Goal: Task Accomplishment & Management: Manage account settings

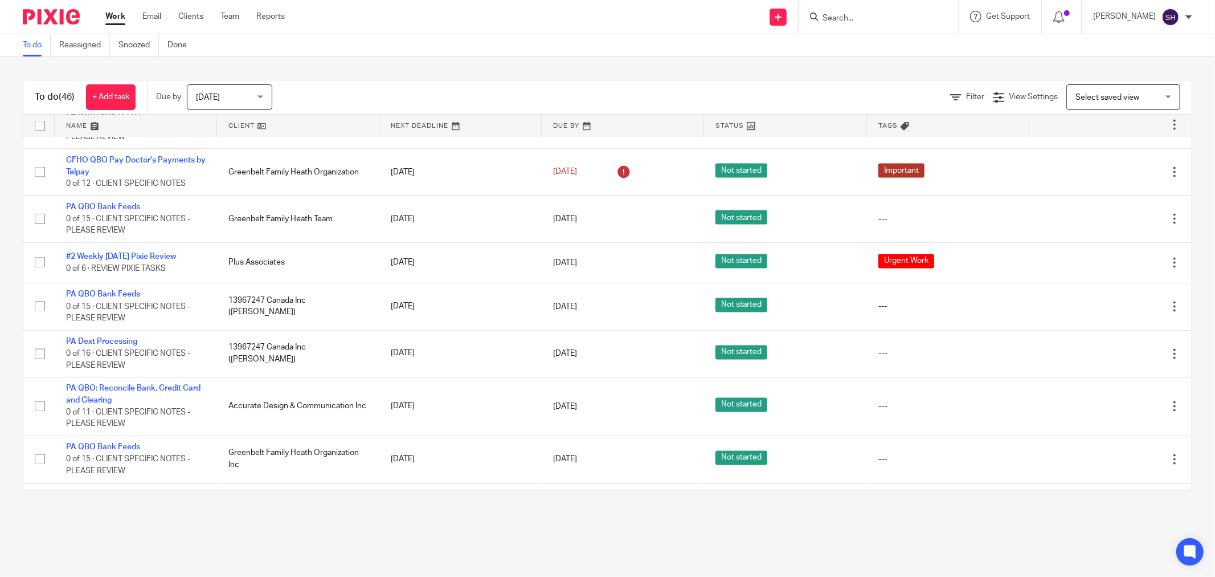
scroll to position [1679, 0]
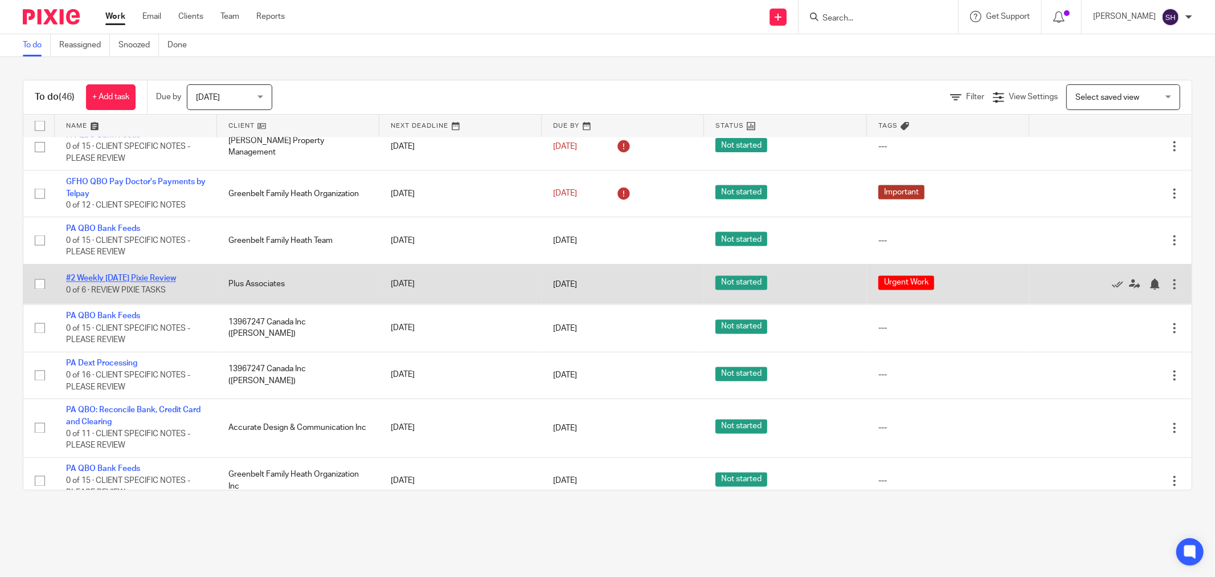
click at [128, 283] on link "#2 Weekly [DATE] Pixie Review" at bounding box center [121, 279] width 110 height 8
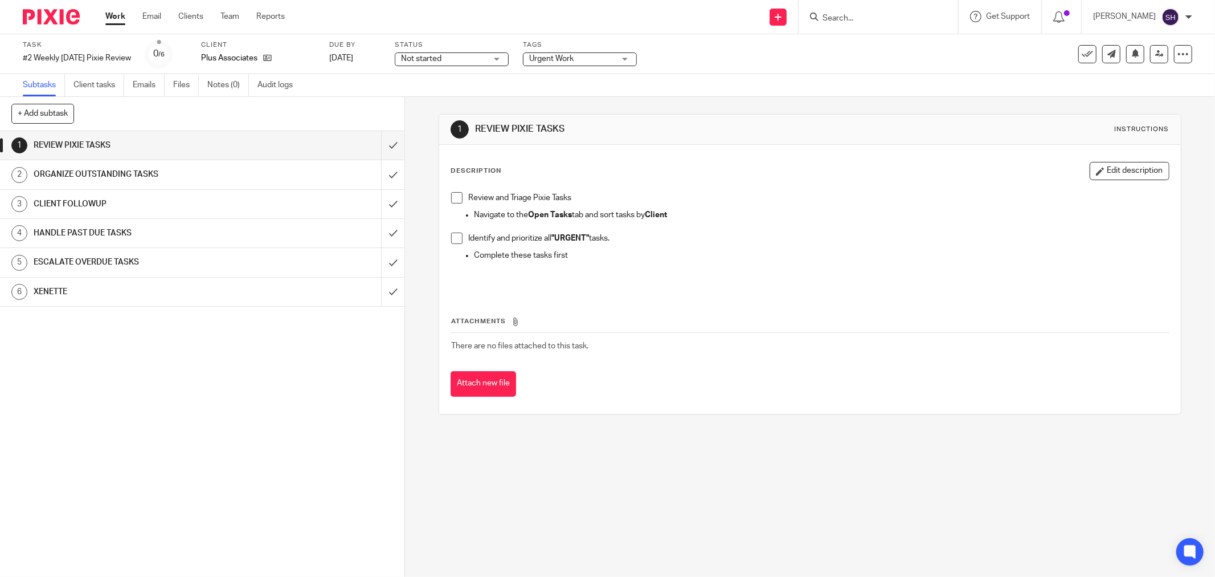
click at [117, 18] on link "Work" at bounding box center [115, 16] width 20 height 11
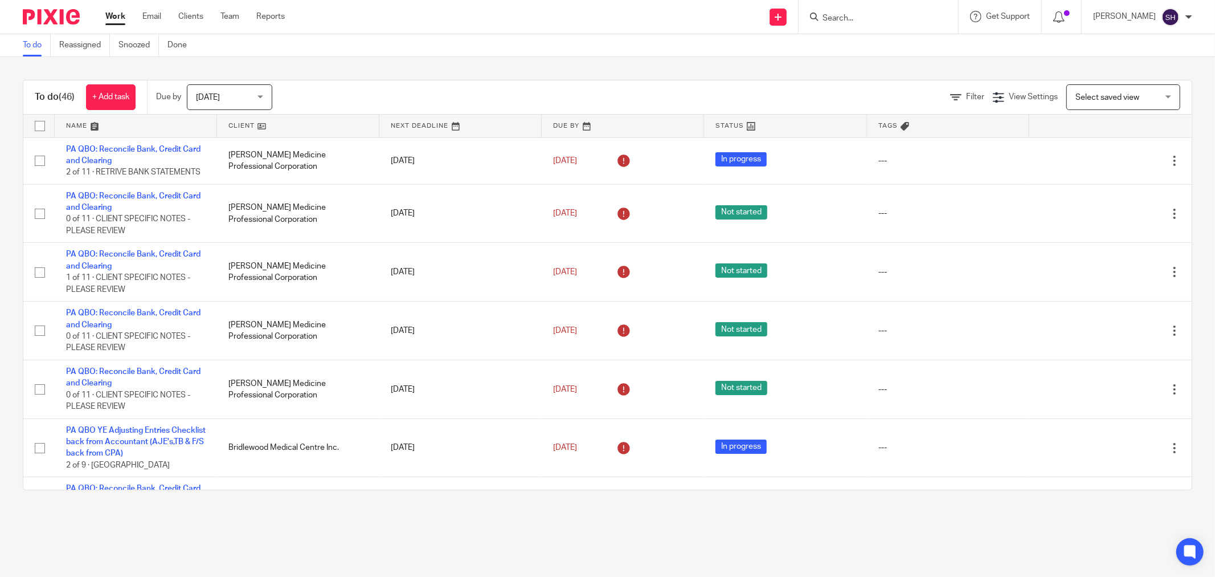
click at [314, 120] on link at bounding box center [298, 126] width 162 height 23
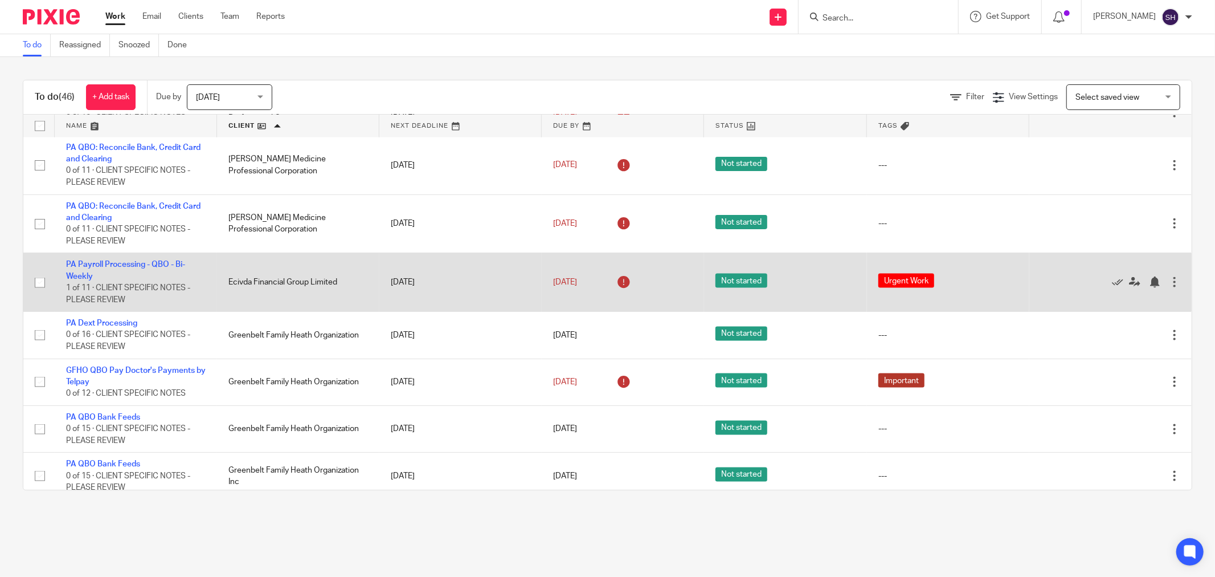
scroll to position [1266, 0]
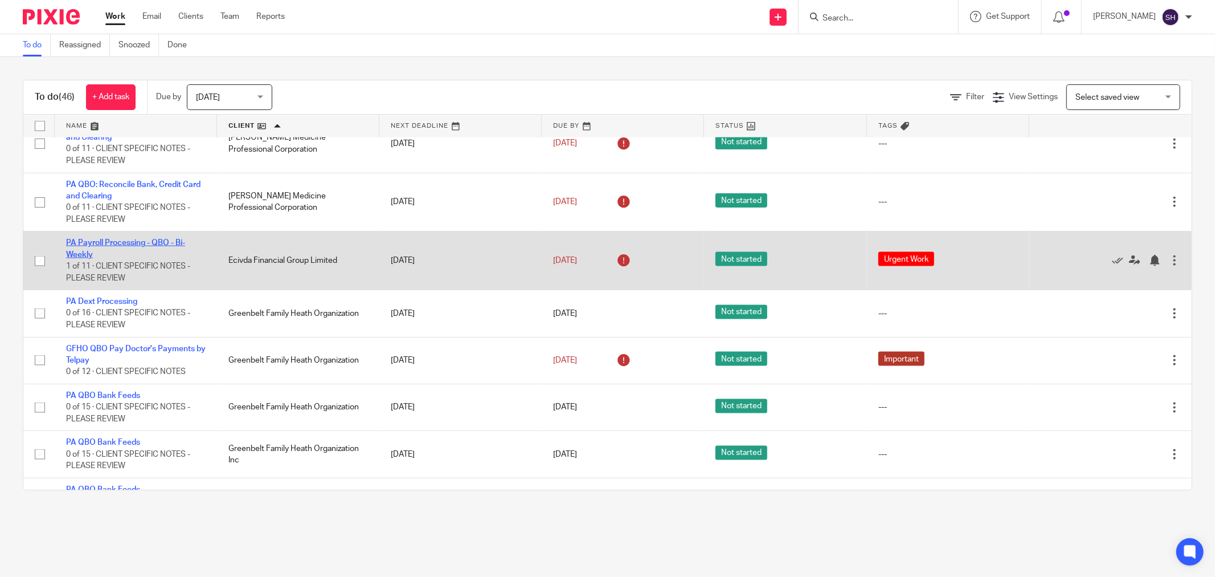
click at [149, 258] on link "PA Payroll Processing - QBO - Bi-Weekly" at bounding box center [125, 248] width 119 height 19
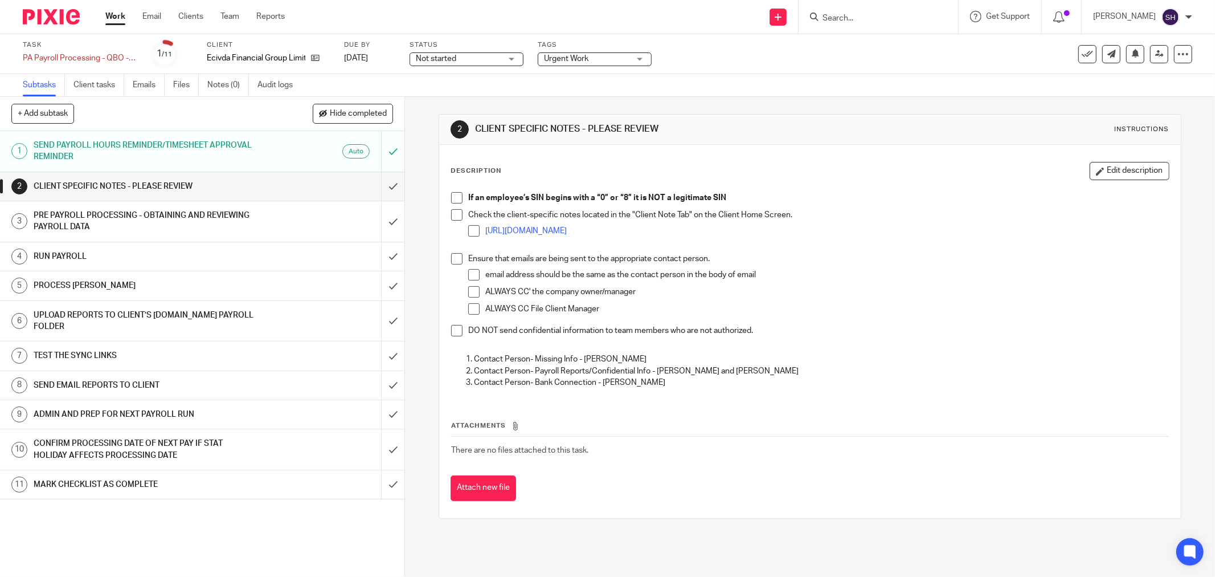
click at [451, 196] on span at bounding box center [456, 197] width 11 height 11
click at [452, 215] on span at bounding box center [456, 214] width 11 height 11
click at [468, 230] on span at bounding box center [473, 230] width 11 height 11
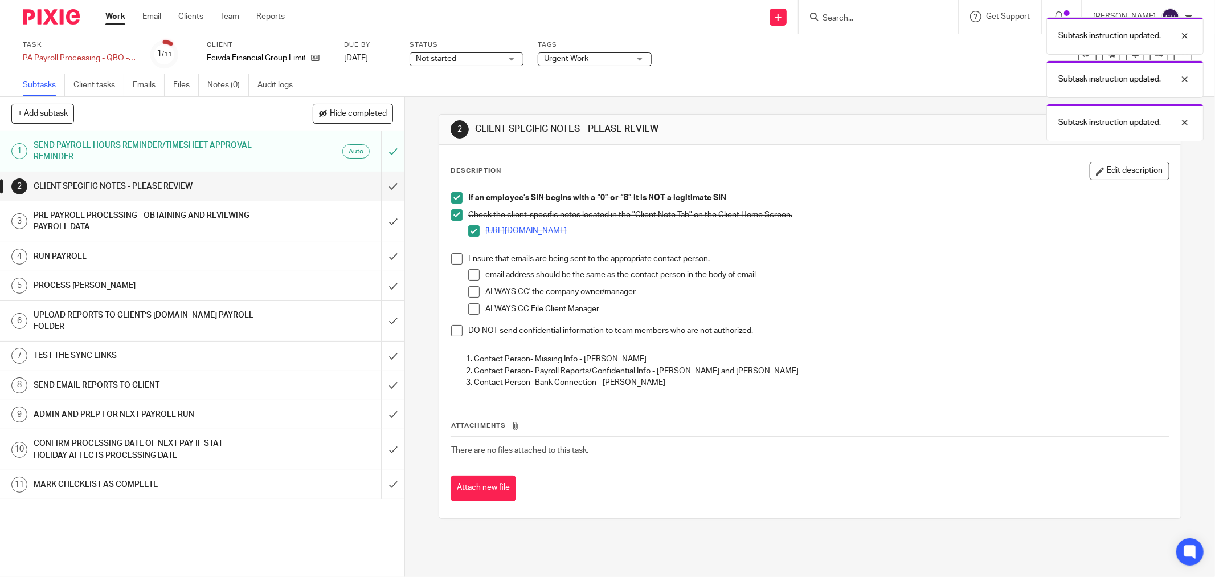
click at [451, 259] on span at bounding box center [456, 258] width 11 height 11
click at [477, 277] on li "email address should be the same as the contact person in the body of email" at bounding box center [818, 277] width 701 height 17
drag, startPoint x: 471, startPoint y: 276, endPoint x: 467, endPoint y: 287, distance: 11.0
click at [471, 276] on span at bounding box center [473, 274] width 11 height 11
click at [468, 292] on span at bounding box center [473, 291] width 11 height 11
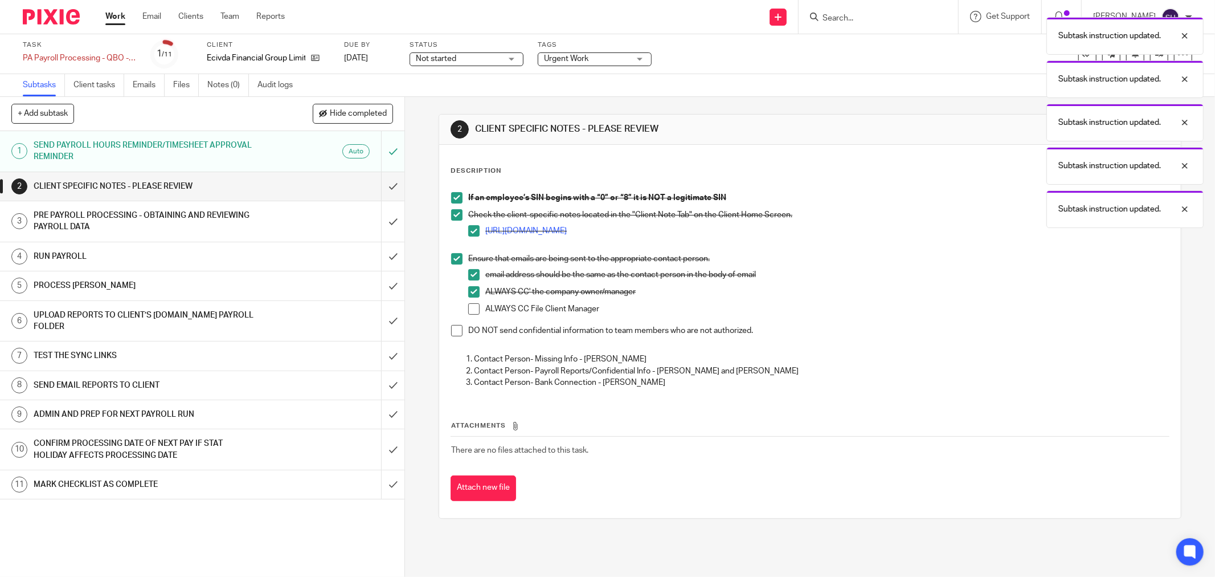
drag, startPoint x: 471, startPoint y: 307, endPoint x: 455, endPoint y: 321, distance: 21.8
click at [471, 307] on span at bounding box center [473, 308] width 11 height 11
click at [451, 329] on span at bounding box center [456, 330] width 11 height 11
click at [383, 186] on input "submit" at bounding box center [202, 186] width 405 height 28
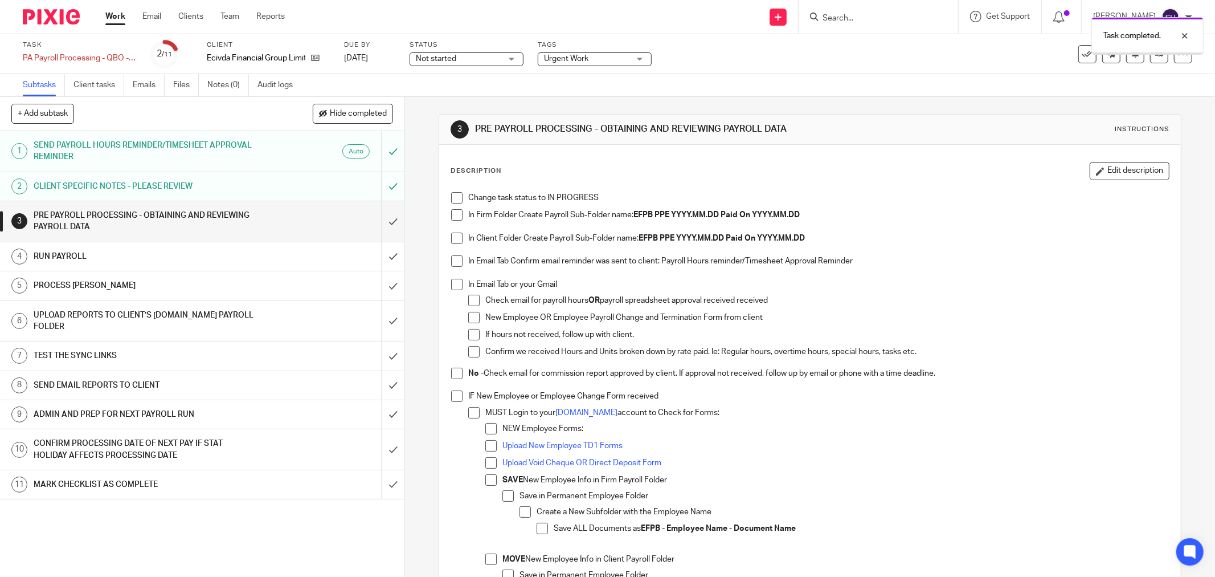
click at [365, 115] on span "Hide completed" at bounding box center [358, 113] width 57 height 9
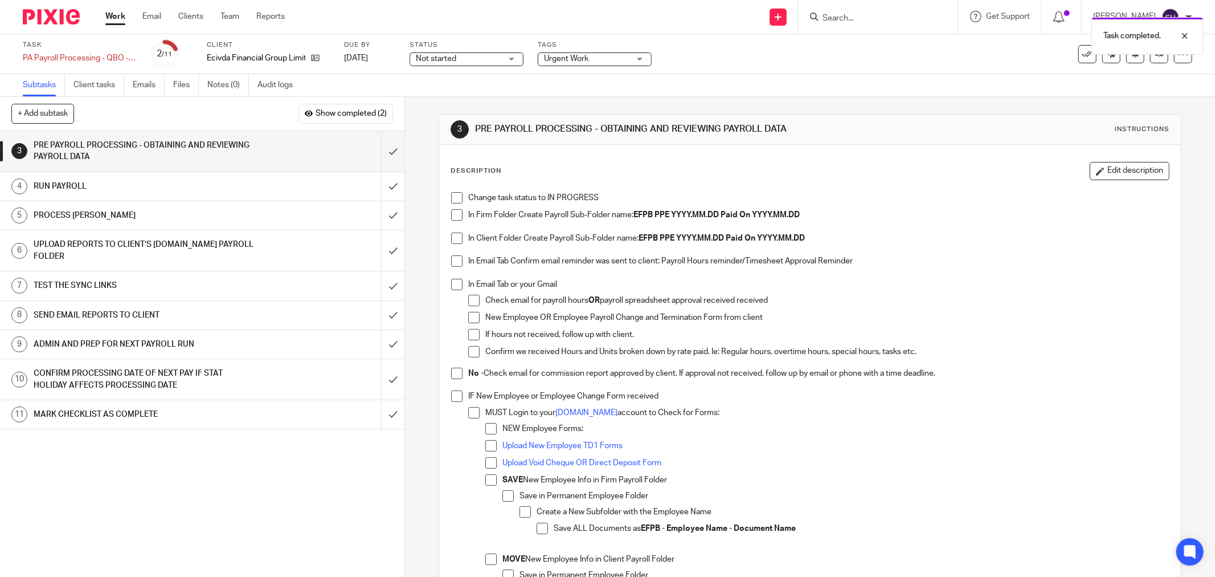
click at [474, 58] on span "Not started" at bounding box center [458, 59] width 85 height 12
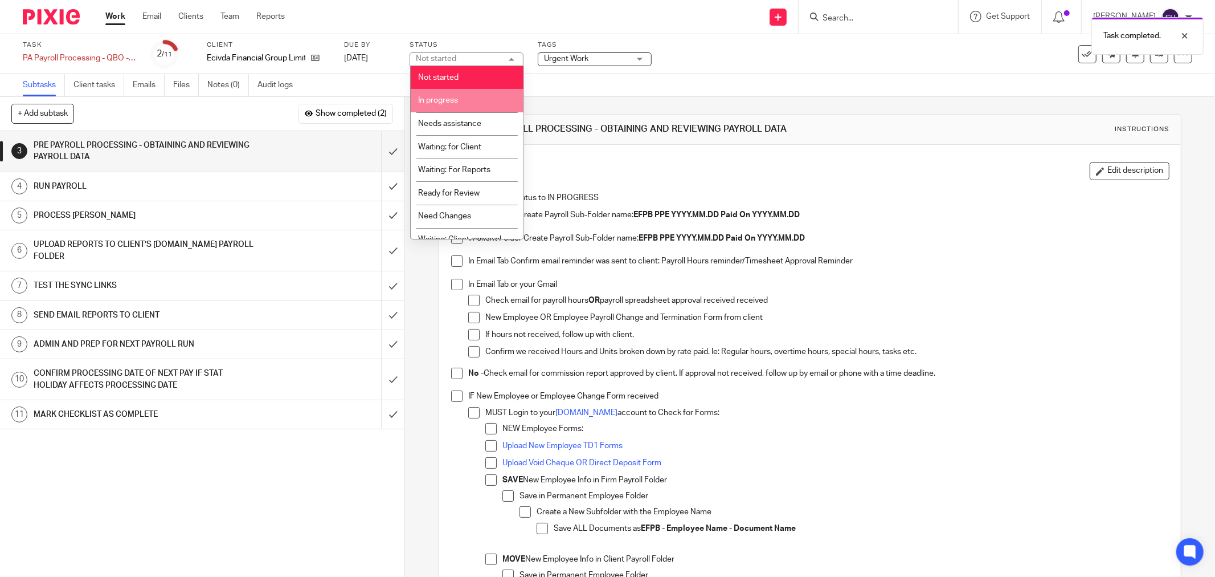
click at [459, 97] on li "In progress" at bounding box center [467, 100] width 113 height 23
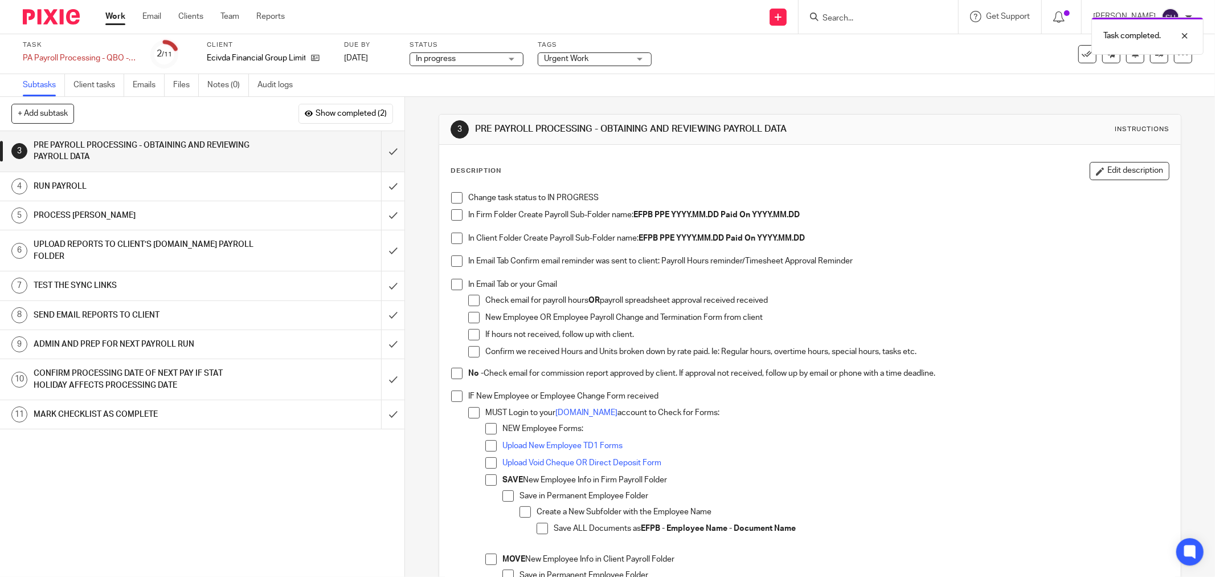
click at [452, 202] on span at bounding box center [456, 197] width 11 height 11
click at [454, 220] on span at bounding box center [456, 214] width 11 height 11
click at [452, 236] on span at bounding box center [456, 237] width 11 height 11
click at [451, 261] on span at bounding box center [456, 260] width 11 height 11
click at [145, 87] on link "Emails" at bounding box center [149, 85] width 32 height 22
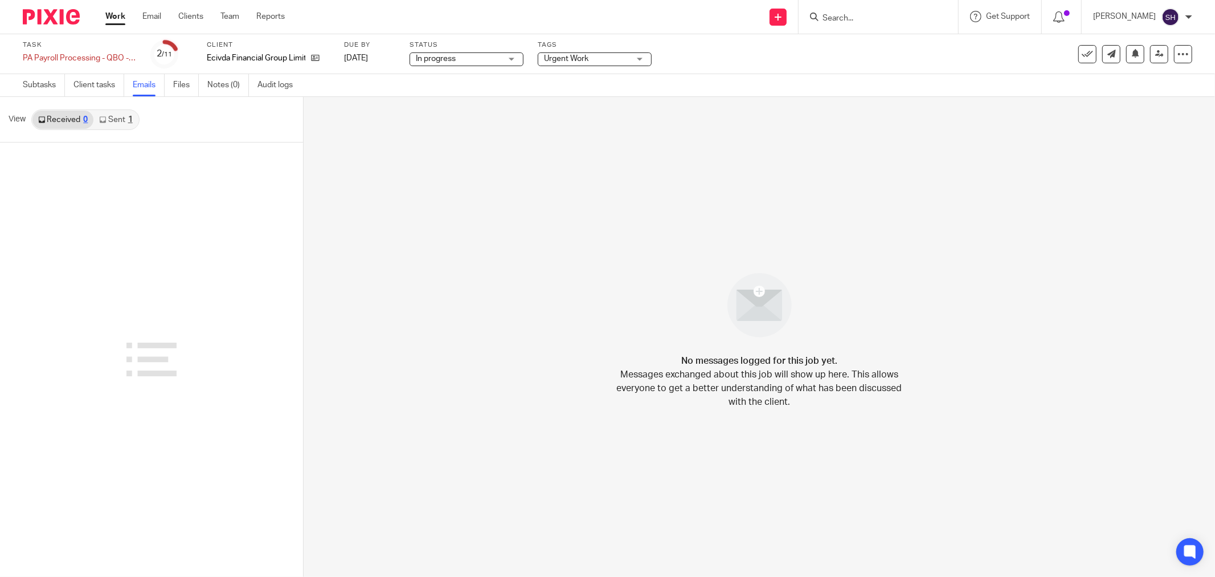
click at [124, 121] on link "Sent 1" at bounding box center [115, 120] width 44 height 18
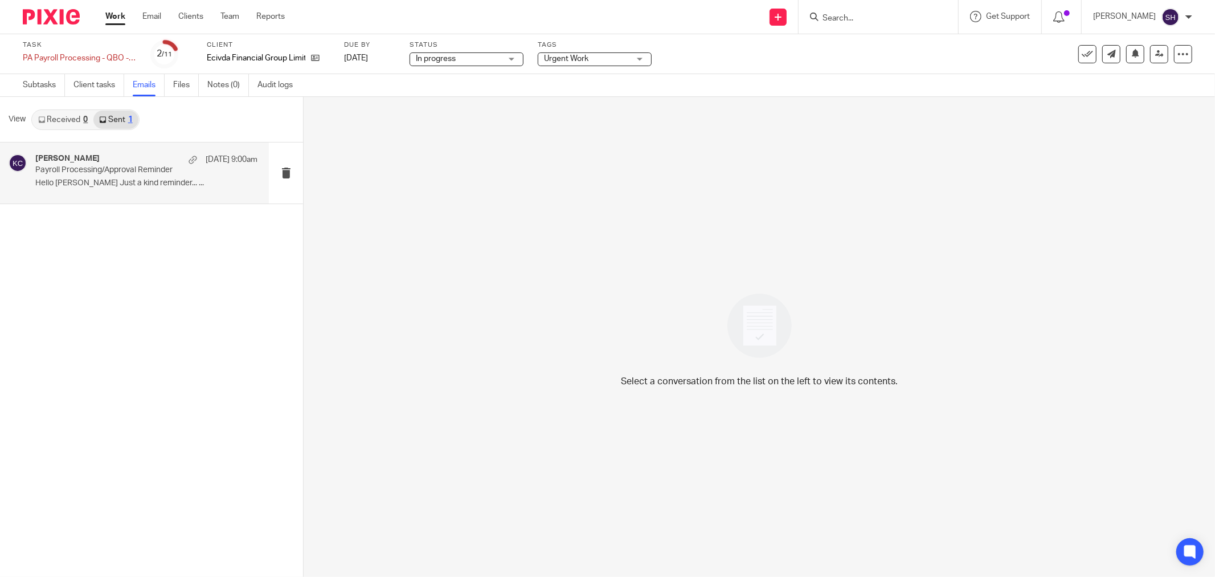
click at [207, 192] on div "Katryna Coltess Oct 13 9:00am Payroll Processing/Approval Reminder Hello Doreen…" at bounding box center [134, 172] width 269 height 61
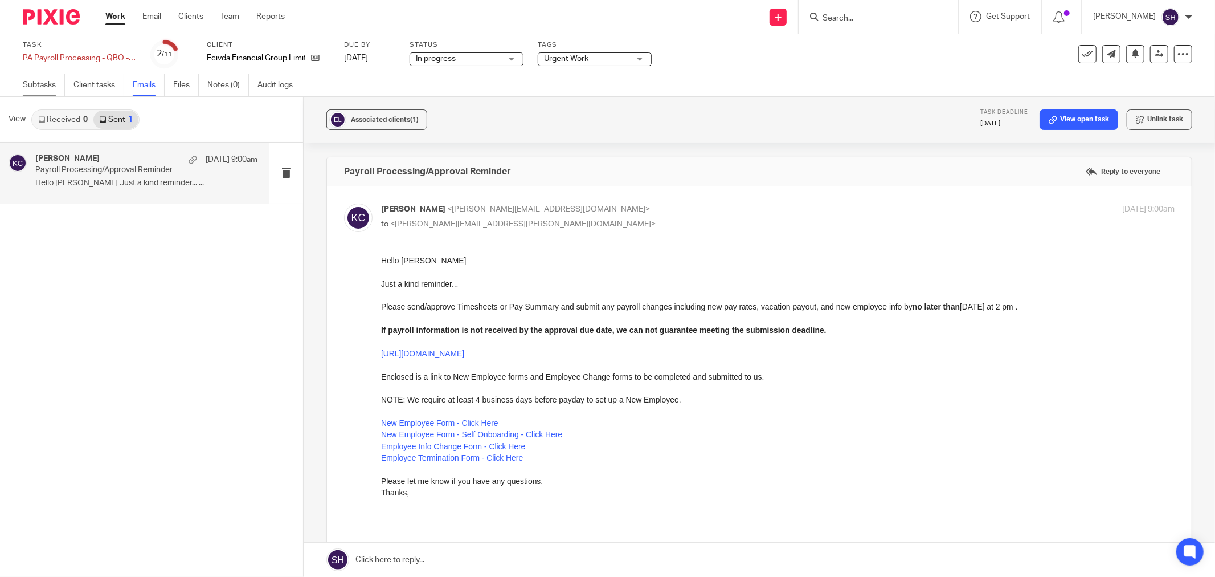
click at [54, 86] on link "Subtasks" at bounding box center [44, 85] width 42 height 22
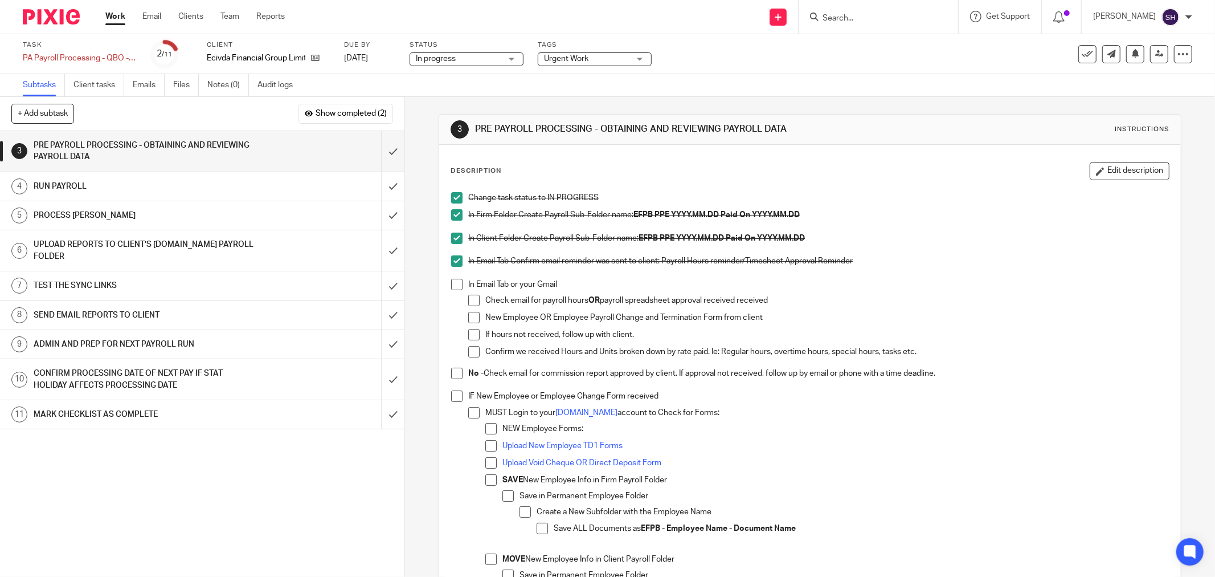
click at [120, 19] on link "Work" at bounding box center [115, 16] width 20 height 11
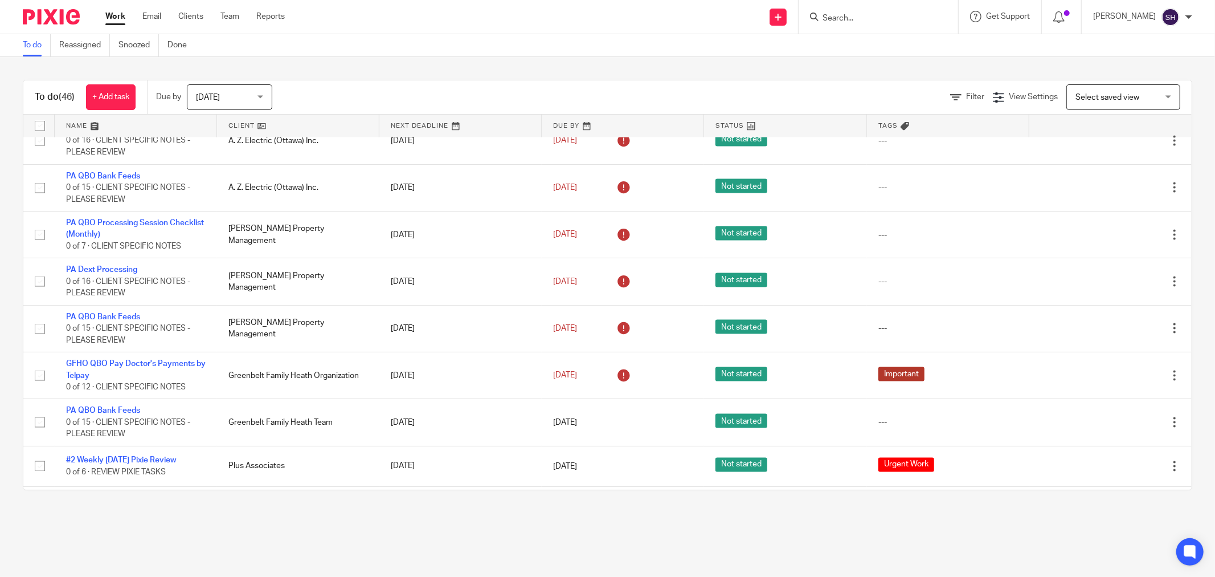
scroll to position [1519, 0]
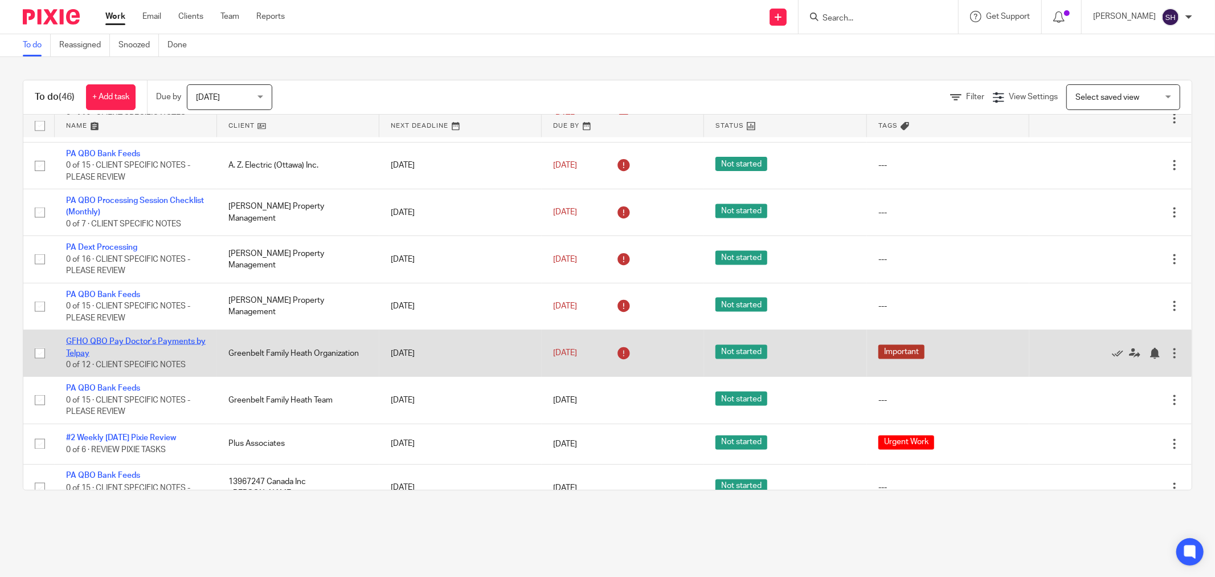
click at [164, 357] on link "GFHO QBO Pay Doctor's Payments by Telpay" at bounding box center [136, 346] width 140 height 19
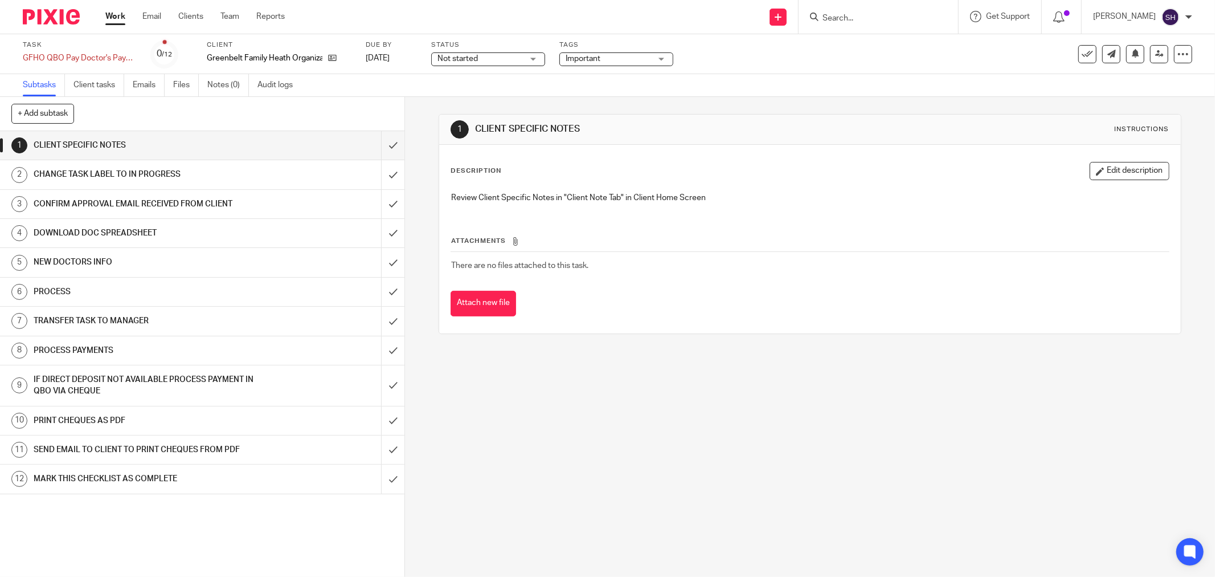
click at [467, 61] on span "Not started" at bounding box center [458, 59] width 40 height 8
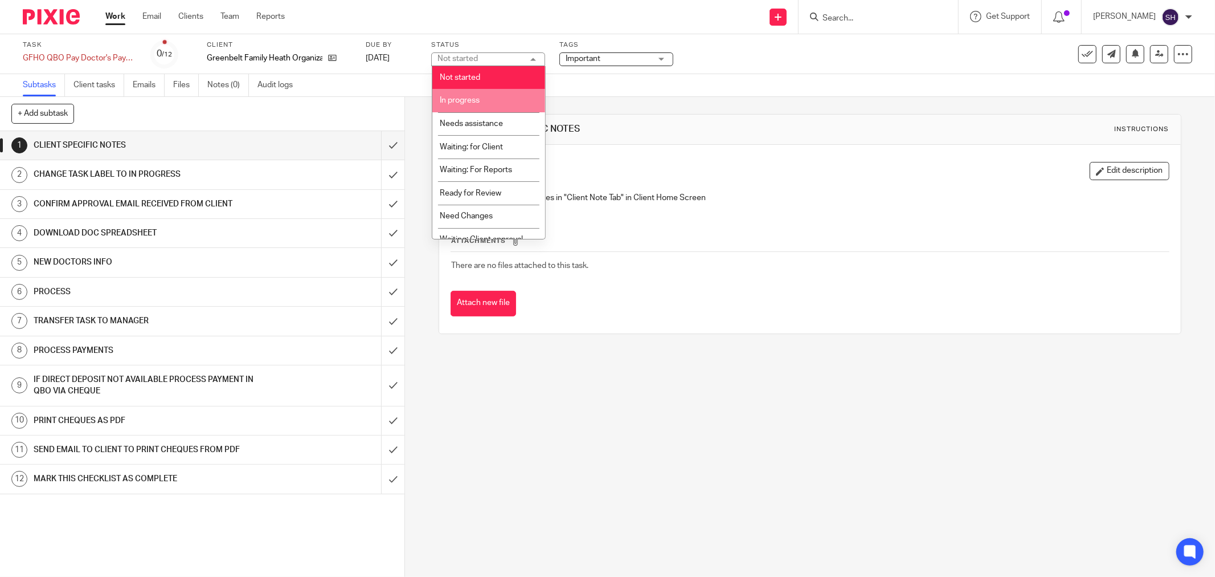
click at [488, 100] on li "In progress" at bounding box center [488, 100] width 113 height 23
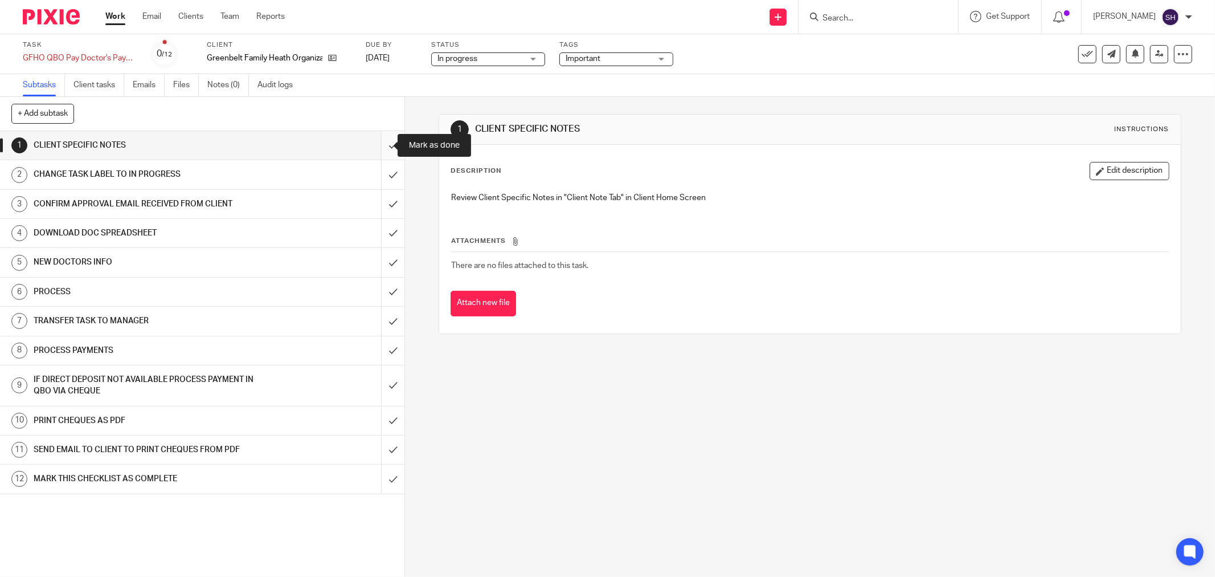
click at [386, 147] on input "submit" at bounding box center [202, 145] width 405 height 28
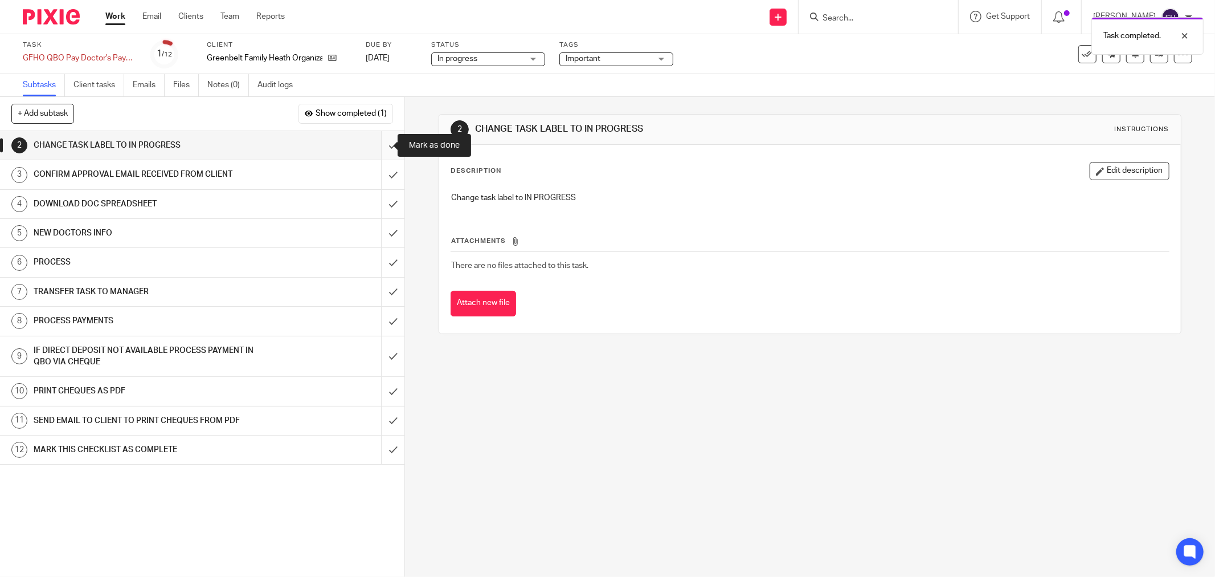
click at [377, 147] on input "submit" at bounding box center [202, 145] width 405 height 28
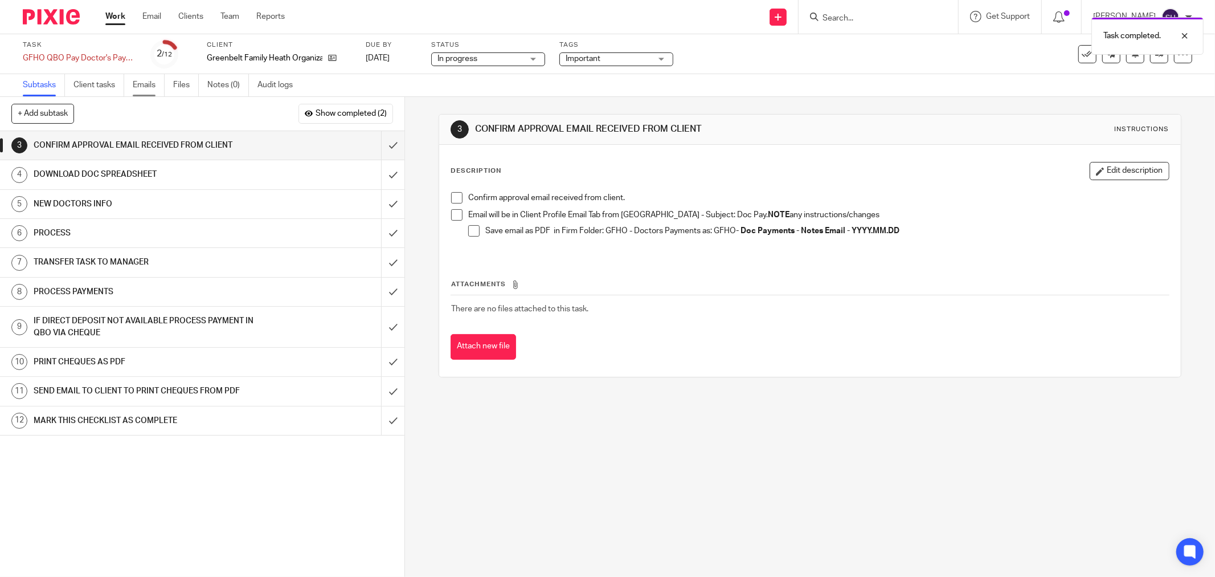
click at [140, 86] on link "Emails" at bounding box center [149, 85] width 32 height 22
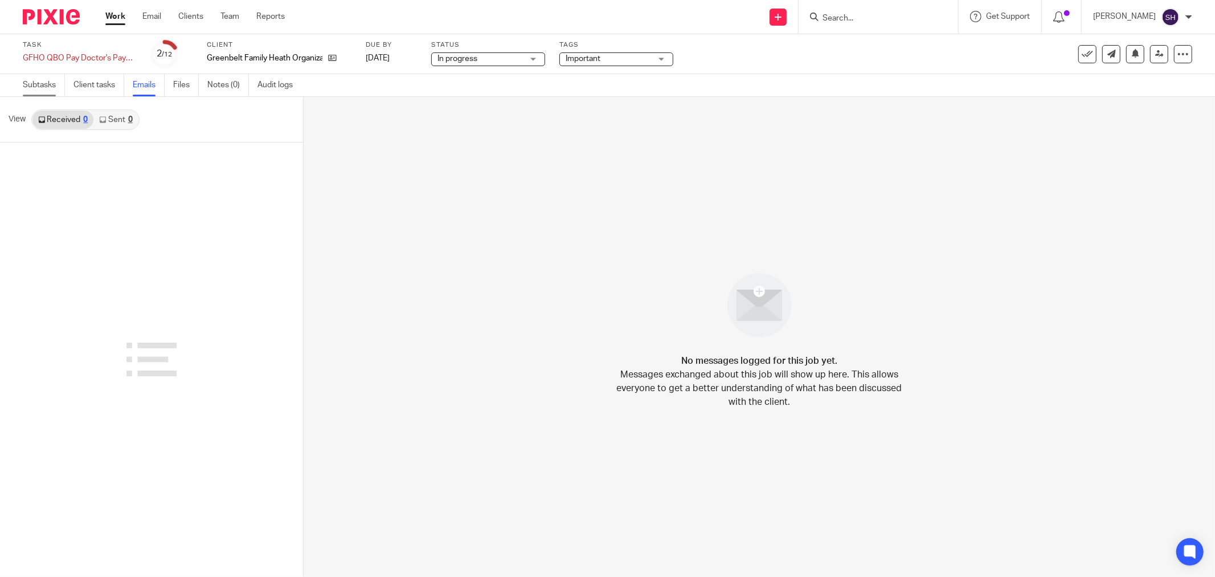
click at [35, 88] on link "Subtasks" at bounding box center [44, 85] width 42 height 22
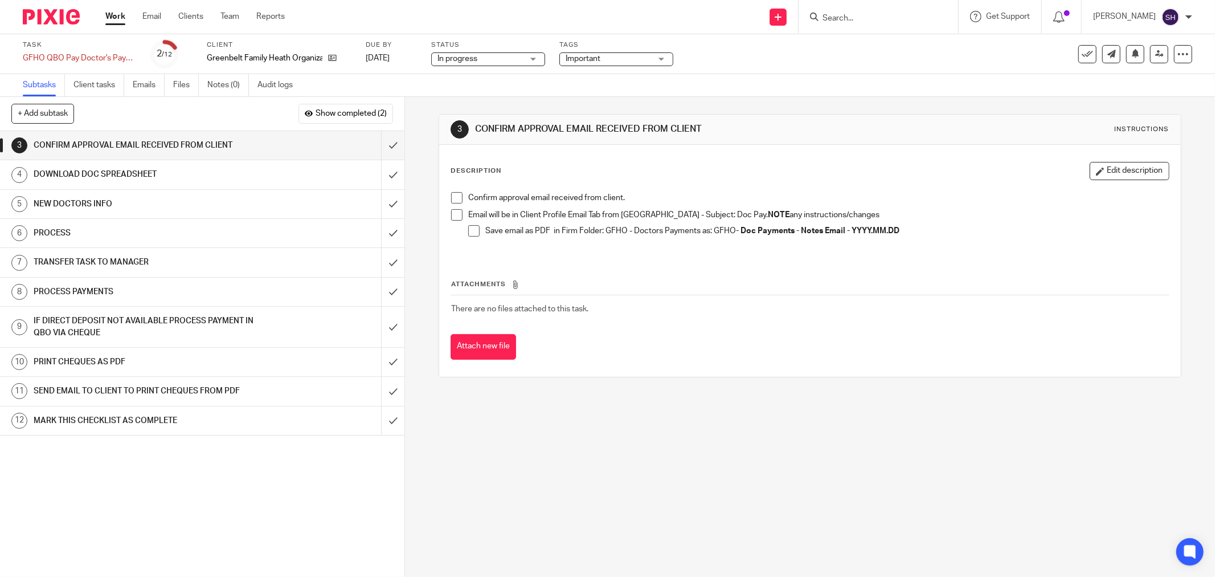
drag, startPoint x: 454, startPoint y: 199, endPoint x: 459, endPoint y: 212, distance: 13.5
click at [454, 199] on span at bounding box center [456, 197] width 11 height 11
click at [454, 217] on span at bounding box center [456, 214] width 11 height 11
click at [473, 232] on span at bounding box center [473, 230] width 11 height 11
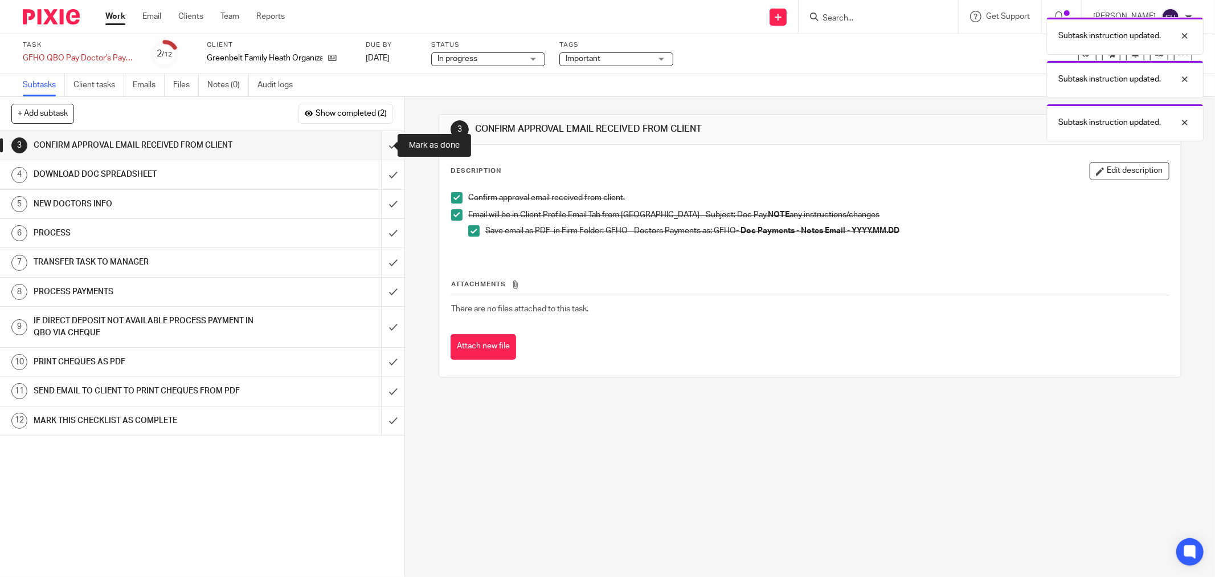
click at [382, 148] on input "submit" at bounding box center [202, 145] width 405 height 28
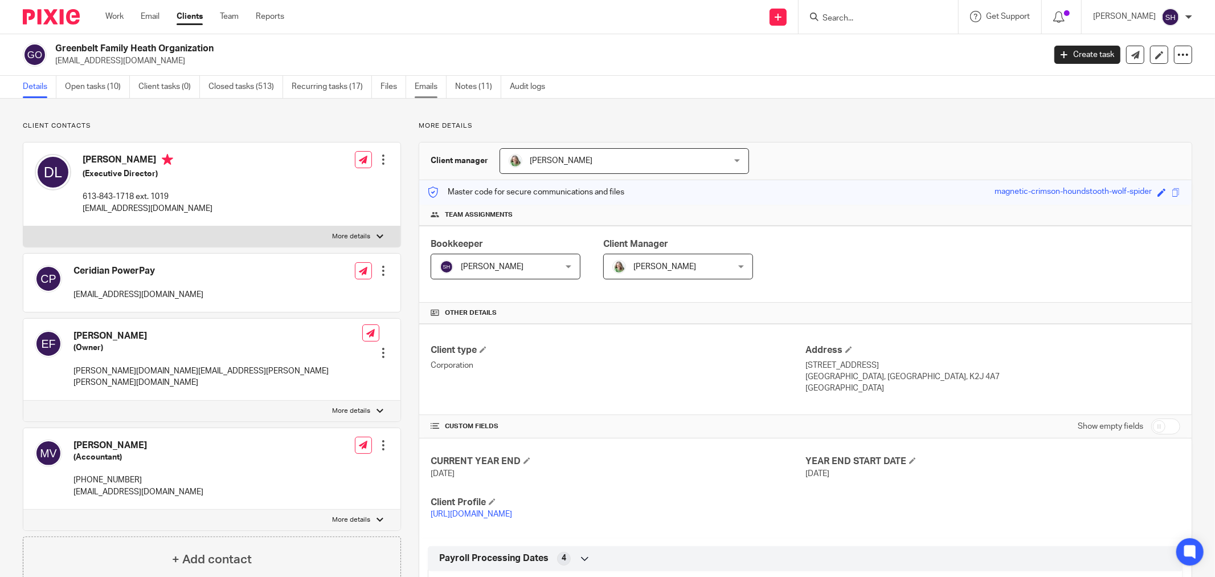
click at [419, 92] on link "Emails" at bounding box center [431, 87] width 32 height 22
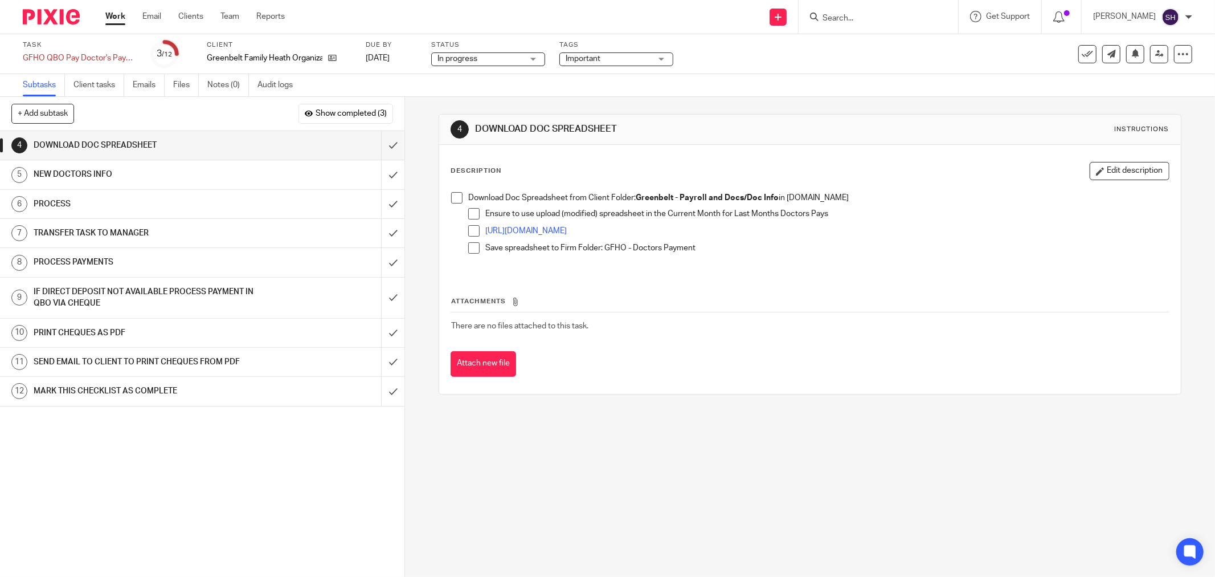
drag, startPoint x: 455, startPoint y: 201, endPoint x: 479, endPoint y: 215, distance: 27.6
click at [455, 201] on span at bounding box center [456, 197] width 11 height 11
click at [474, 214] on span at bounding box center [473, 213] width 11 height 11
click at [470, 230] on span at bounding box center [473, 230] width 11 height 11
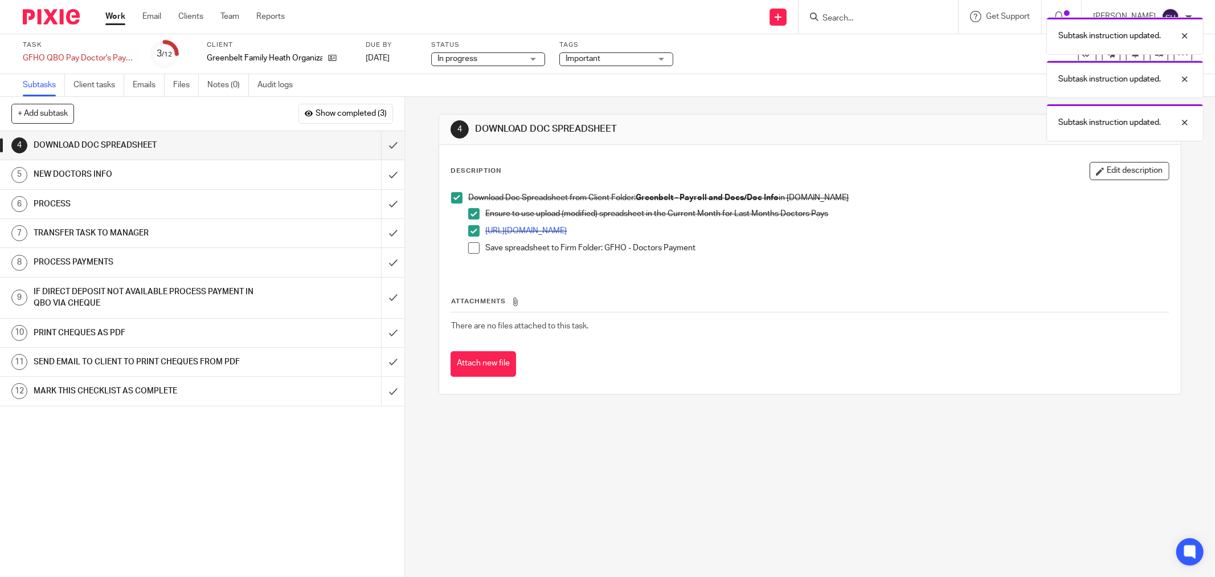
click at [474, 247] on span at bounding box center [473, 247] width 11 height 11
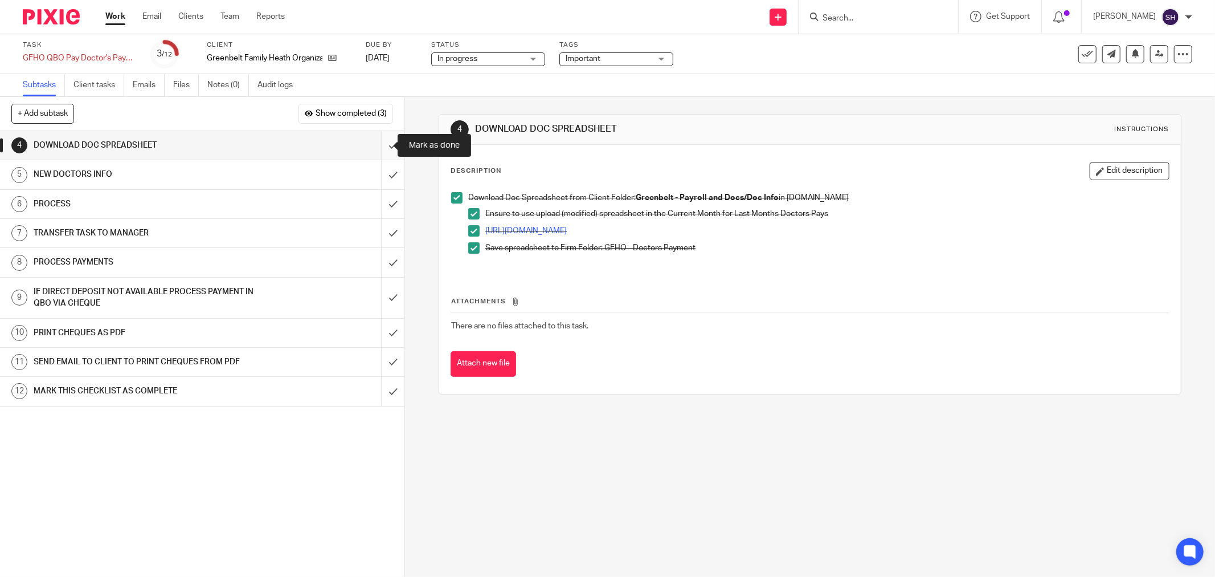
click at [376, 141] on input "submit" at bounding box center [202, 145] width 405 height 28
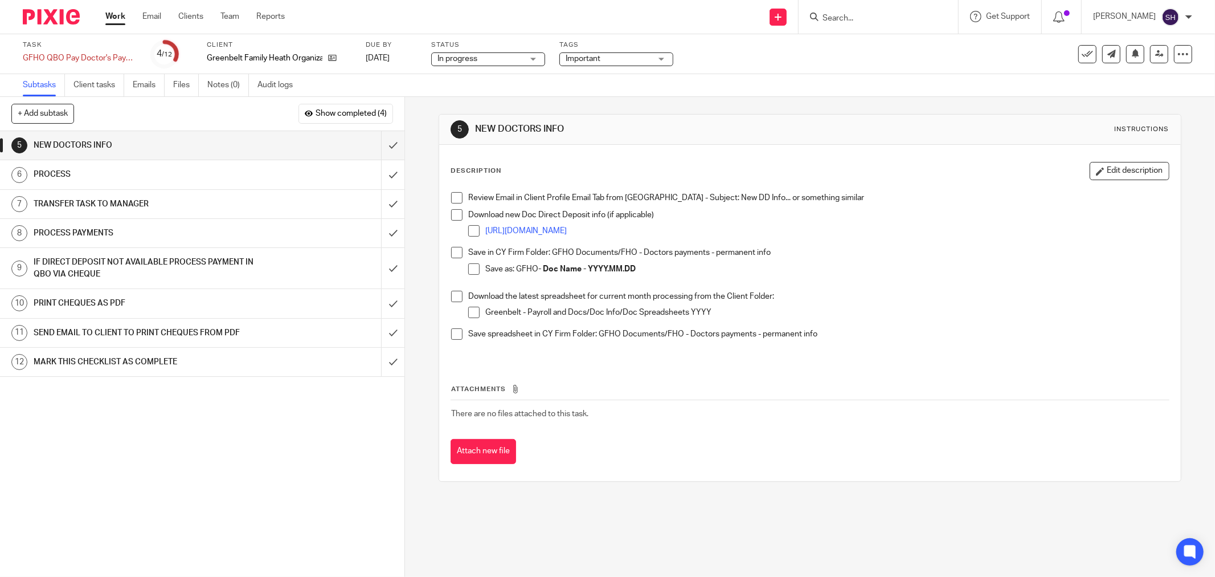
click at [460, 218] on li "Download new Doc Direct Deposit info (if applicable) https://ln5.sync.com/dl/08…" at bounding box center [810, 228] width 718 height 38
drag, startPoint x: 450, startPoint y: 207, endPoint x: 449, endPoint y: 201, distance: 5.8
click at [451, 206] on li "Review Email in Client Profile Email Tab from Ainsley - Subject: New DD Info...…" at bounding box center [810, 200] width 718 height 17
click at [451, 200] on span at bounding box center [456, 197] width 11 height 11
click at [452, 214] on span at bounding box center [456, 214] width 11 height 11
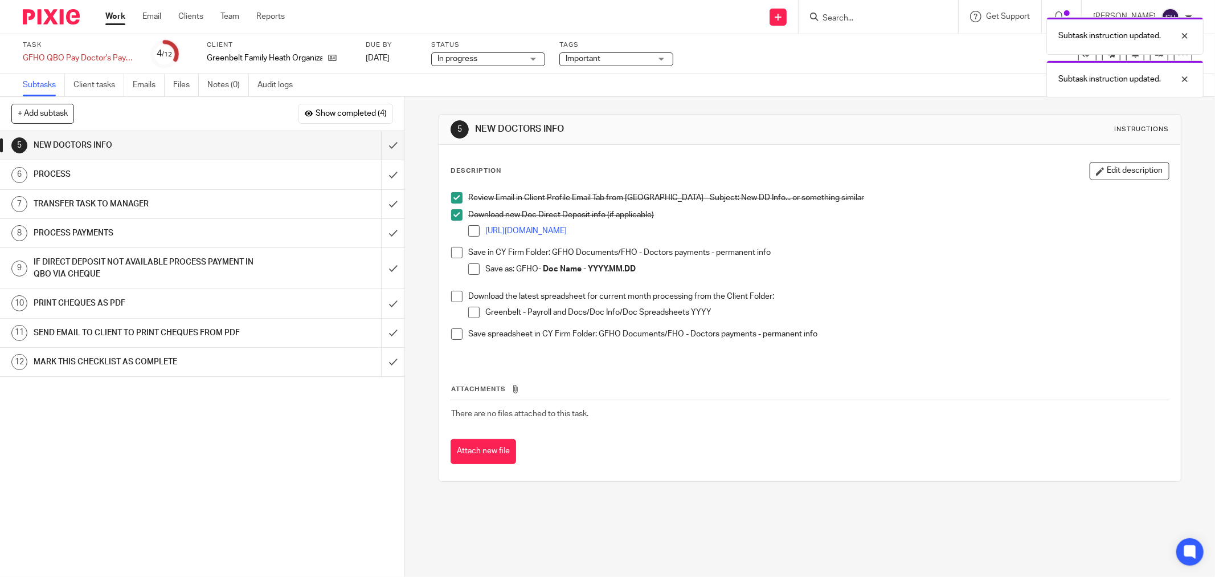
click at [468, 232] on span at bounding box center [473, 230] width 11 height 11
click at [451, 254] on span at bounding box center [456, 252] width 11 height 11
click at [468, 272] on span at bounding box center [473, 268] width 11 height 11
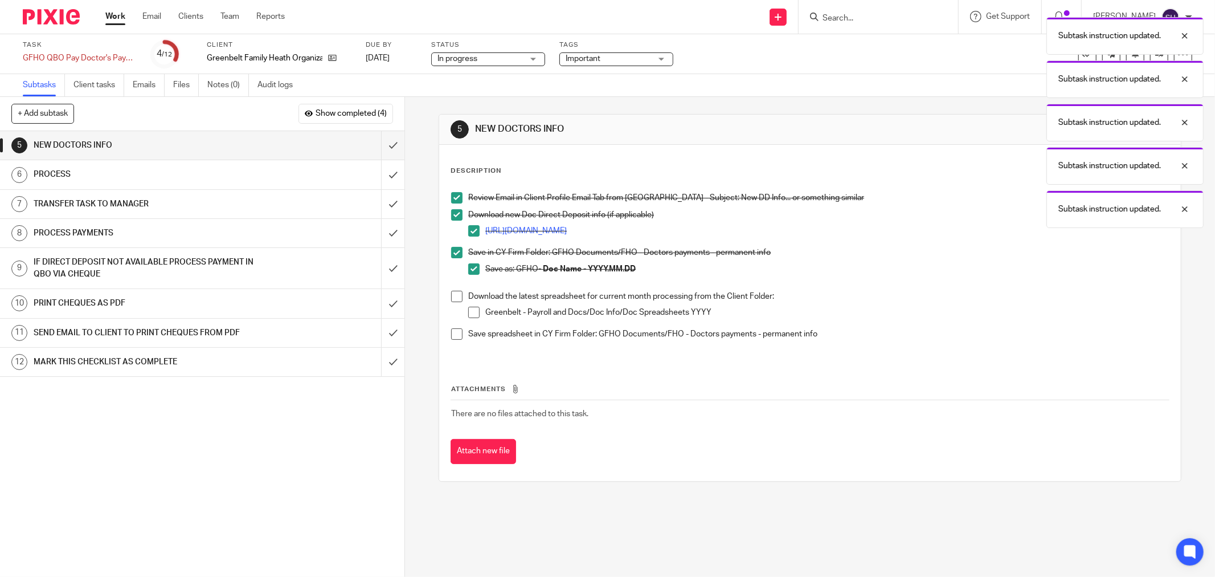
click at [456, 295] on span at bounding box center [456, 296] width 11 height 11
click at [471, 312] on span at bounding box center [473, 312] width 11 height 11
click at [459, 334] on span at bounding box center [456, 333] width 11 height 11
click at [371, 142] on input "submit" at bounding box center [202, 145] width 405 height 28
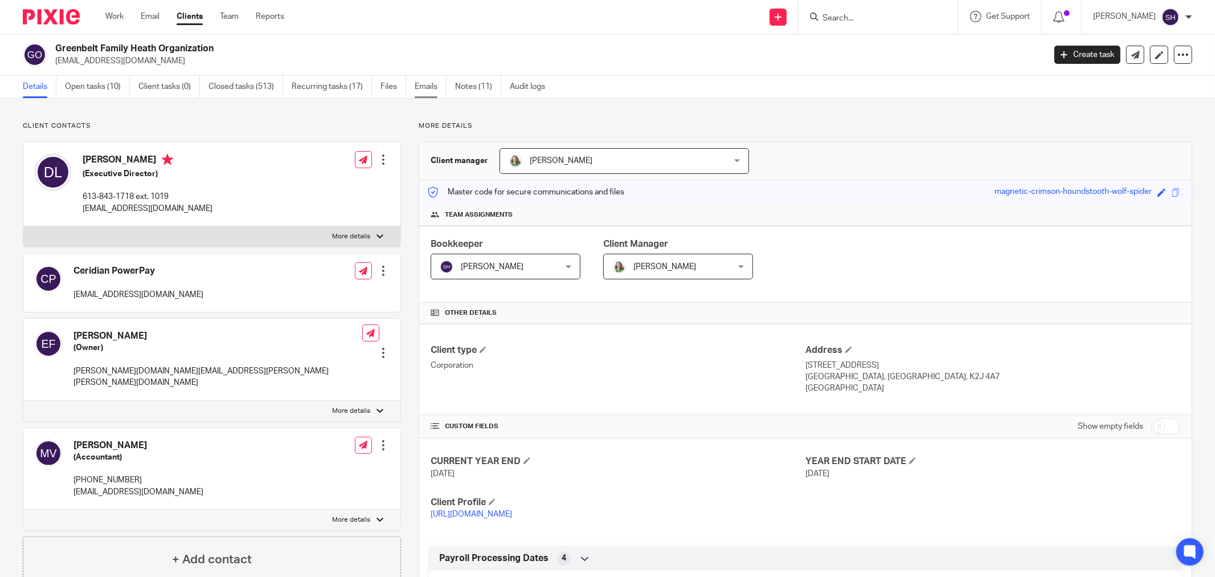
click at [436, 92] on link "Emails" at bounding box center [431, 87] width 32 height 22
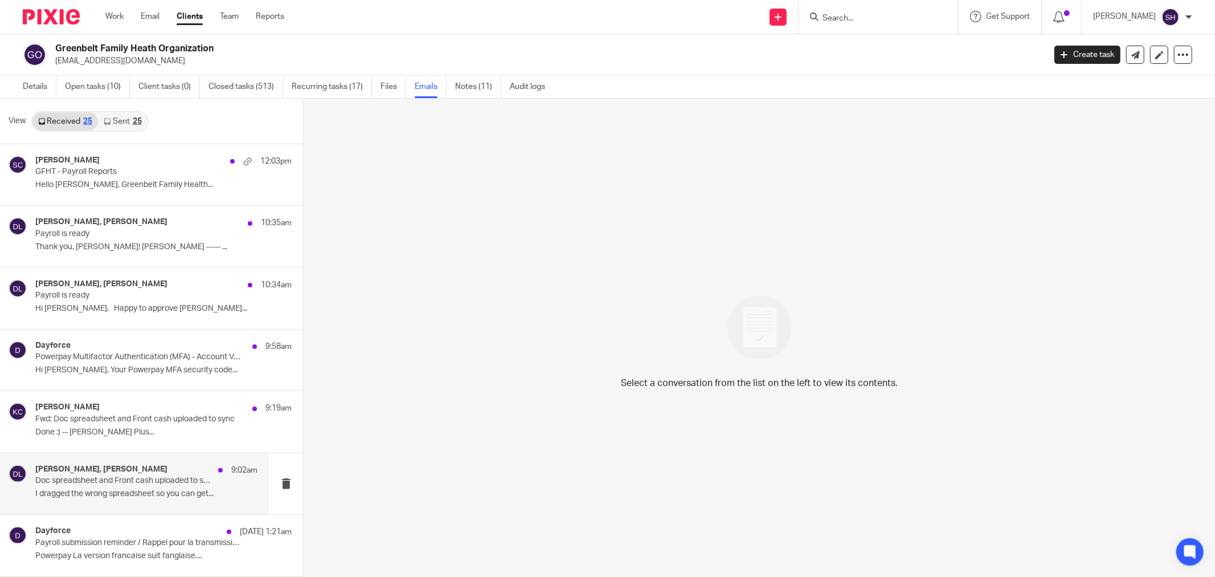
click at [147, 496] on p "I dragged the wrong spreadsheet so you can get..." at bounding box center [146, 494] width 222 height 10
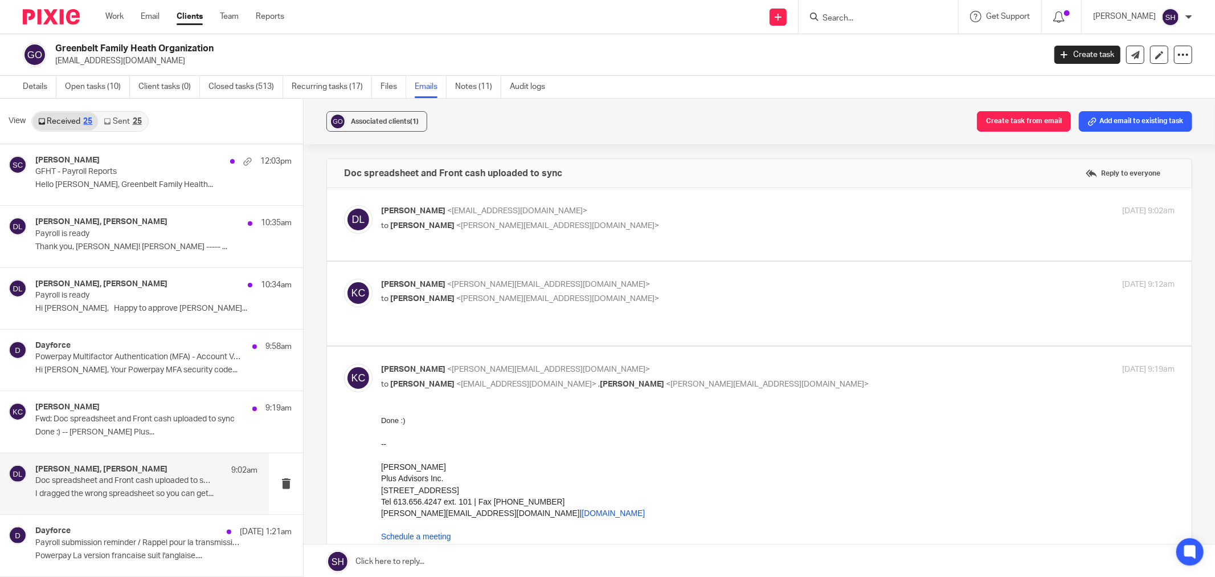
click at [631, 228] on p "to [PERSON_NAME] <[PERSON_NAME][EMAIL_ADDRESS][DOMAIN_NAME]>" at bounding box center [645, 226] width 529 height 12
checkbox input "true"
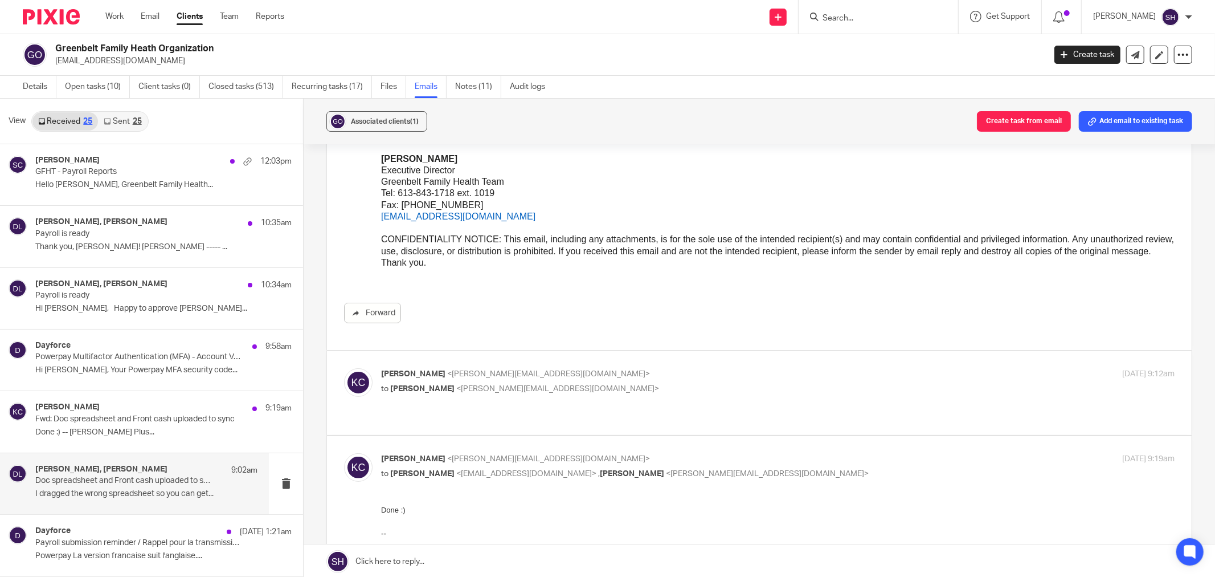
scroll to position [190, 0]
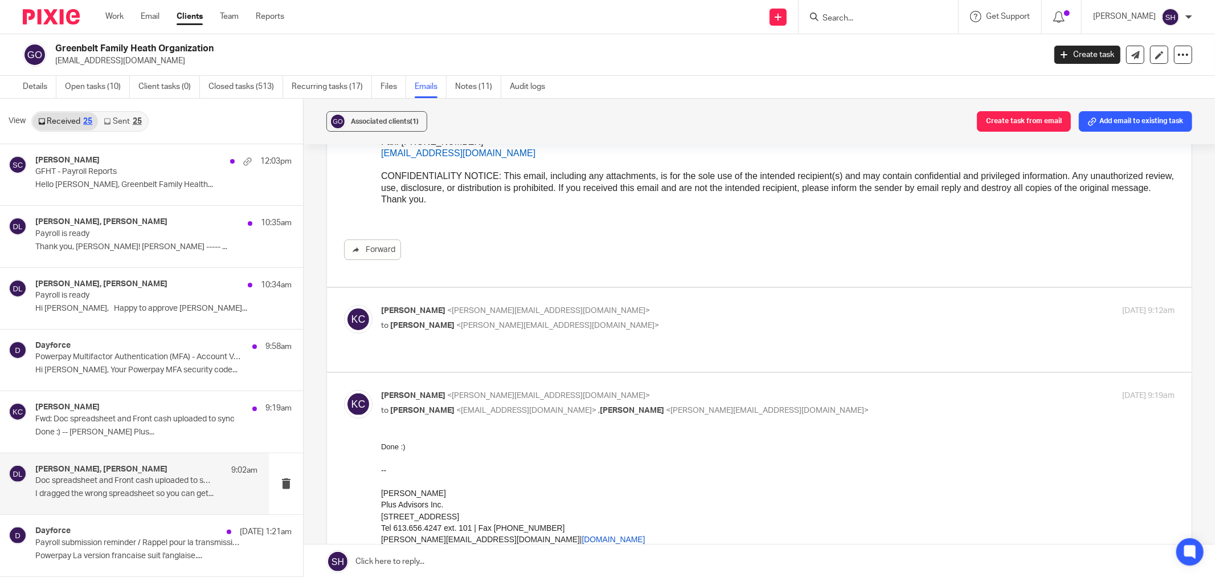
click at [674, 316] on p "[PERSON_NAME] <[PERSON_NAME][EMAIL_ADDRESS][DOMAIN_NAME]>" at bounding box center [645, 311] width 529 height 12
checkbox input "true"
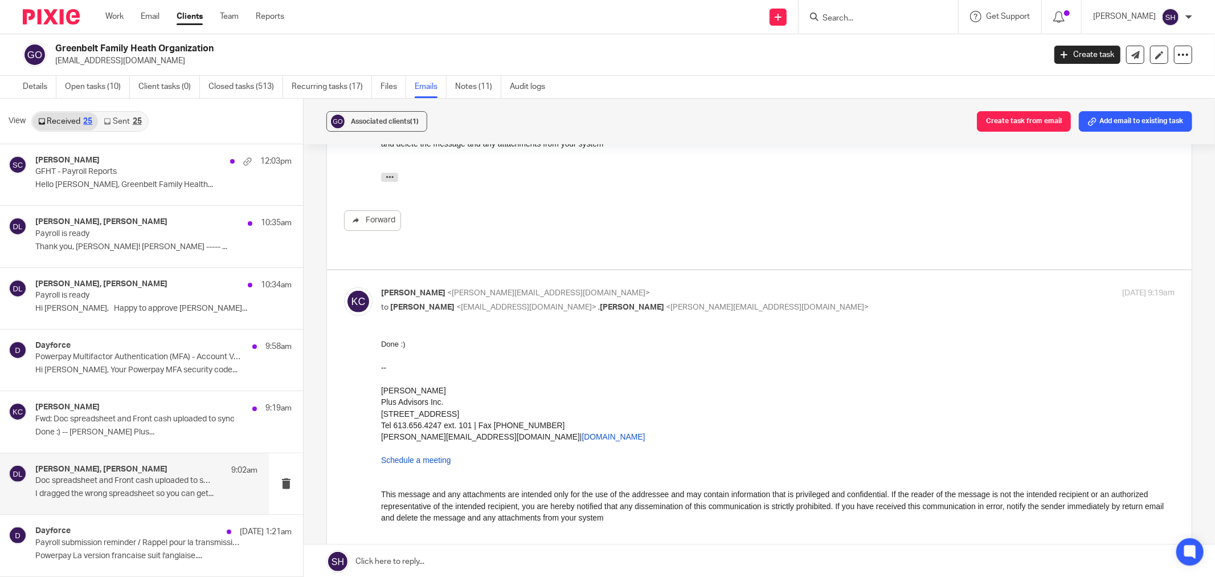
scroll to position [760, 0]
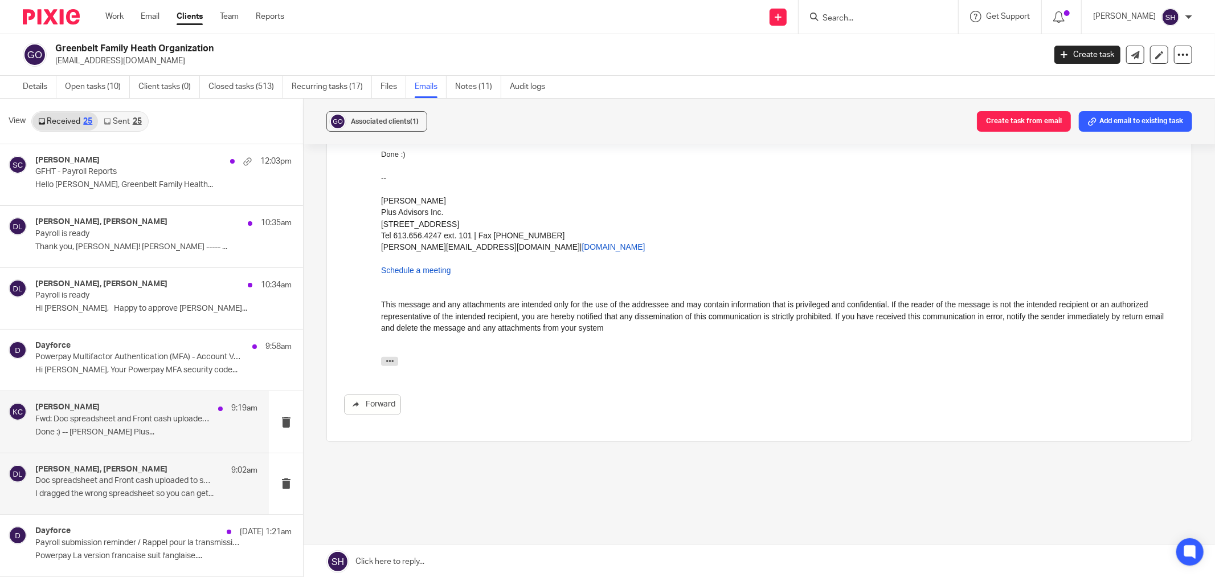
click at [128, 436] on p "Done :) -- [PERSON_NAME] Plus..." at bounding box center [146, 432] width 222 height 10
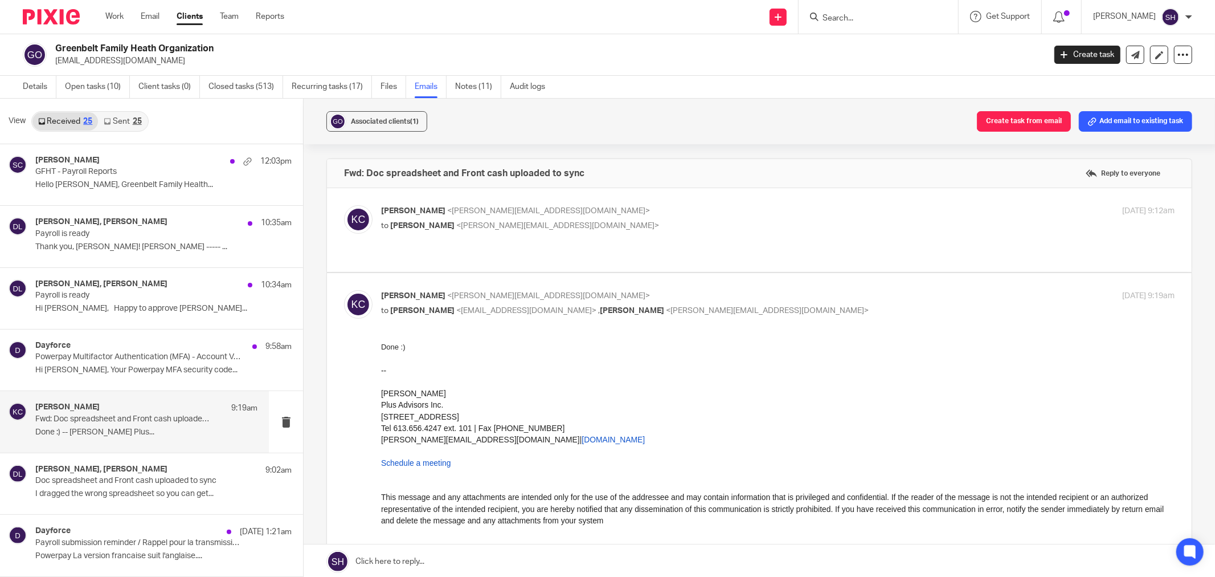
scroll to position [0, 0]
click at [173, 317] on div "[PERSON_NAME], [PERSON_NAME] 10:34am Payroll is ready Hi [PERSON_NAME], Happy t…" at bounding box center [146, 298] width 222 height 38
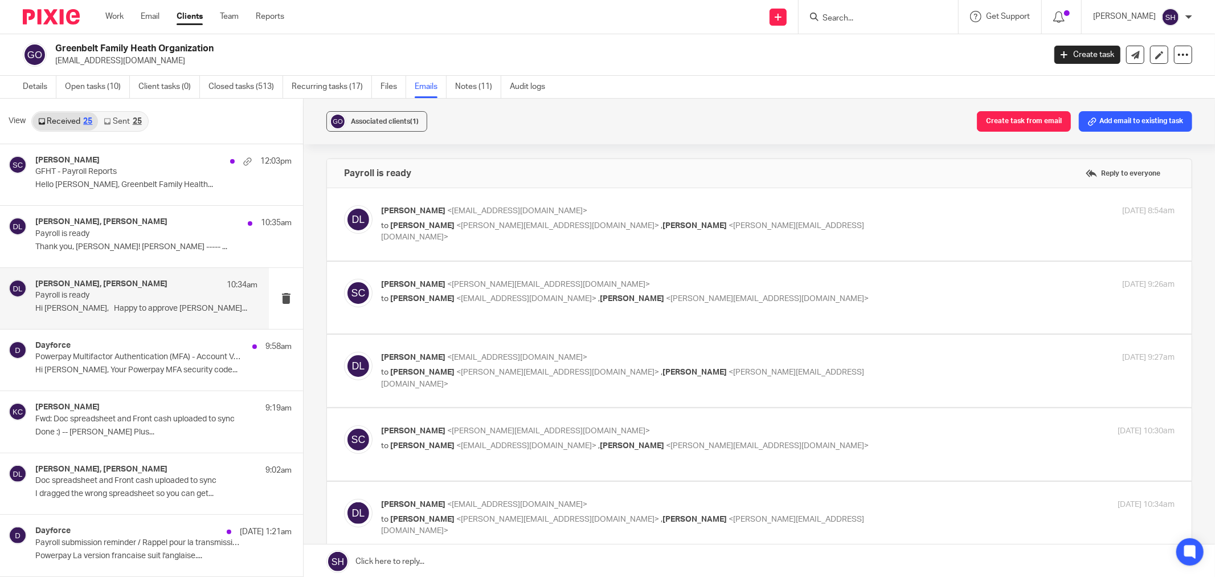
click at [783, 225] on p "to [PERSON_NAME] <[PERSON_NAME][EMAIL_ADDRESS][DOMAIN_NAME]> , [PERSON_NAME] <[…" at bounding box center [645, 231] width 529 height 23
checkbox input "true"
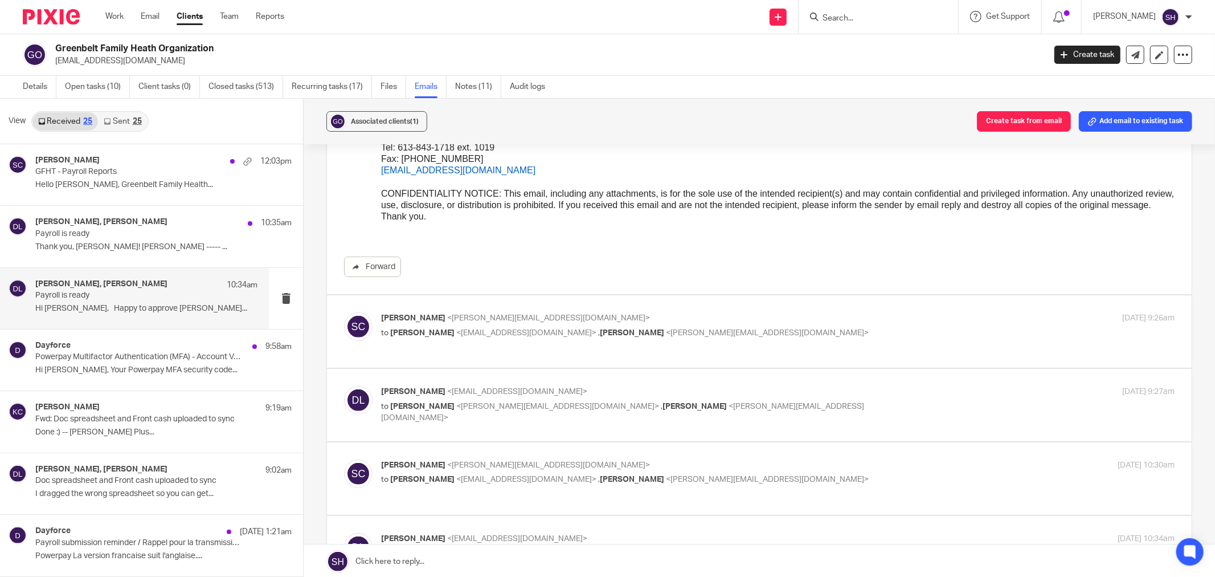
scroll to position [379, 0]
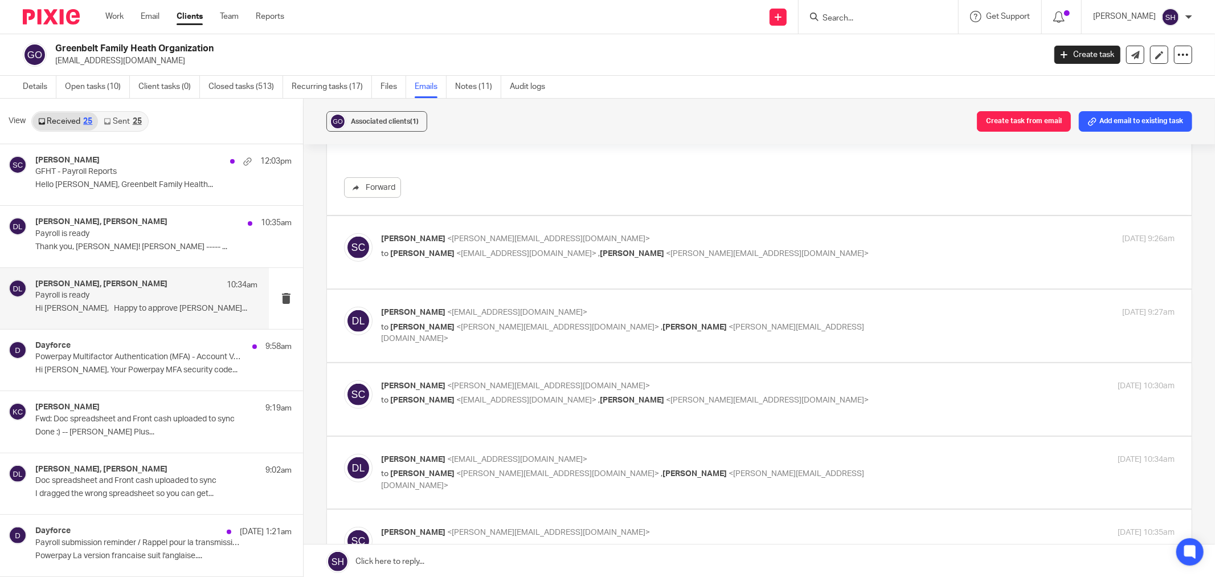
click at [778, 255] on p "to Danielle Lalande <director@greenbeltfht.ca> , Katryna Coltess <katryna@plusa…" at bounding box center [645, 254] width 529 height 12
checkbox input "true"
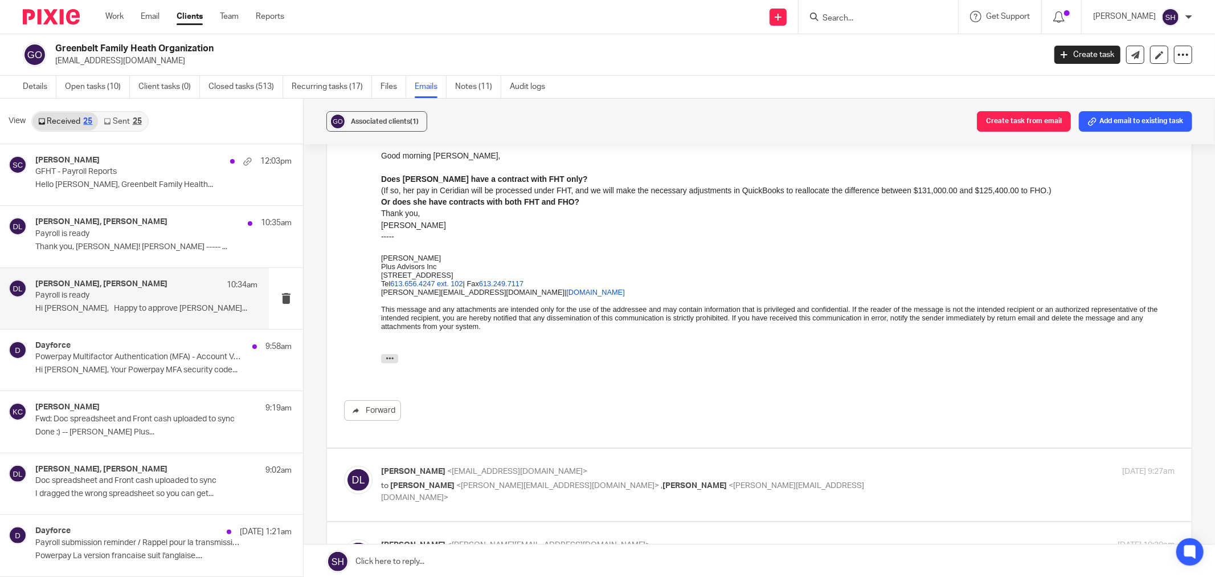
scroll to position [696, 0]
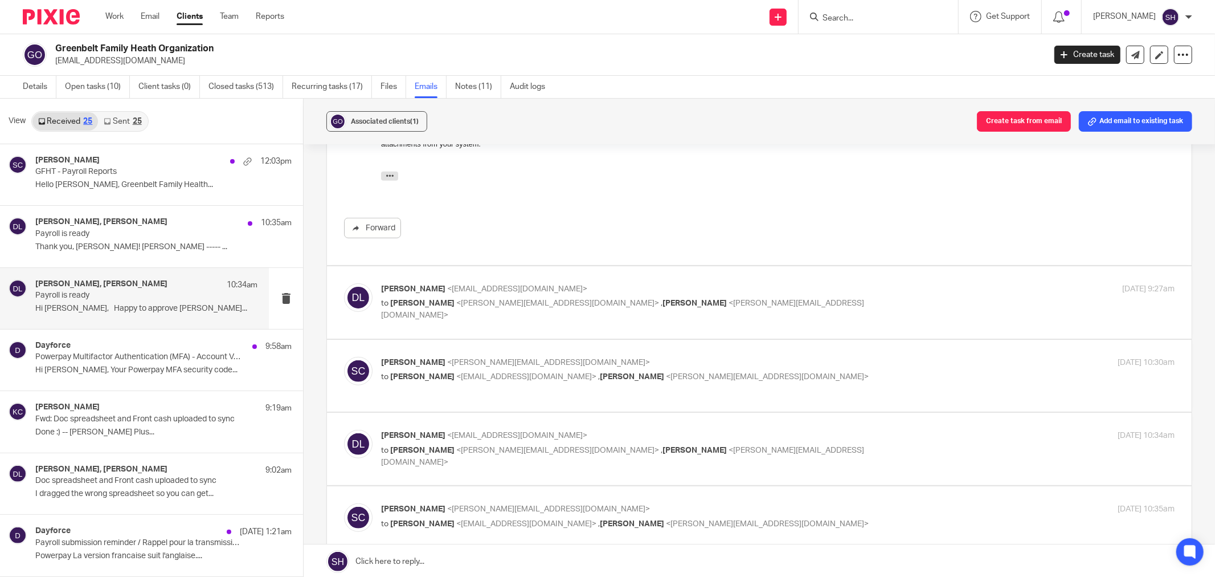
click at [856, 309] on p "to Svetlana Chupina <svetlana@plusassociates.ca> , Katryna Coltess <katryna@plu…" at bounding box center [645, 308] width 529 height 23
checkbox input "true"
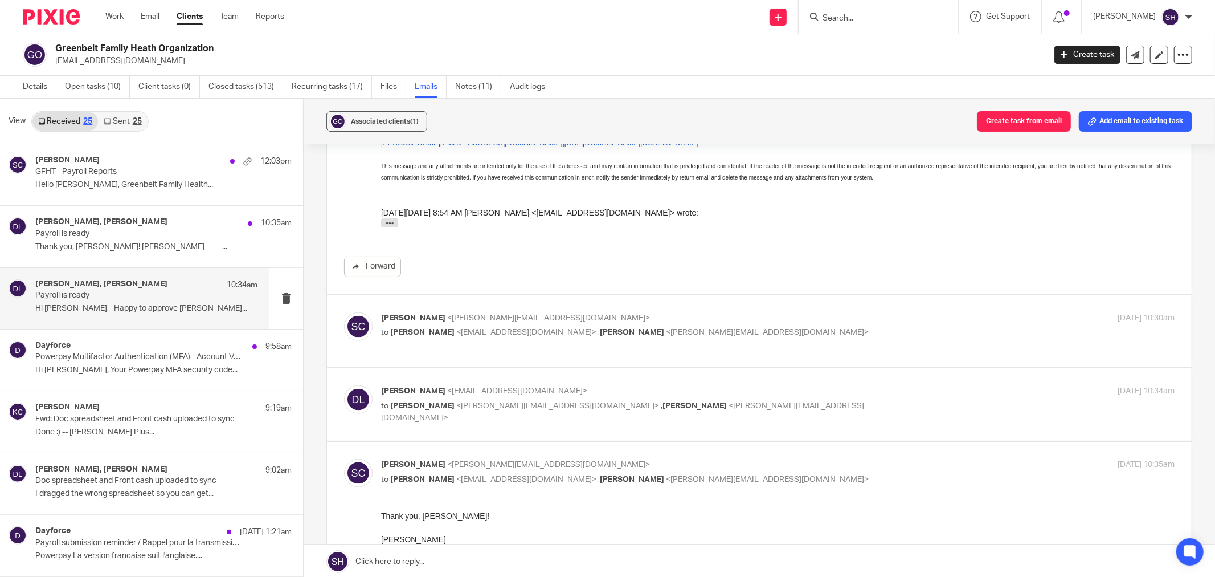
scroll to position [1266, 0]
click at [800, 321] on p "Svetlana Chupina <svetlana@plusassociates.ca>" at bounding box center [645, 316] width 529 height 12
checkbox input "true"
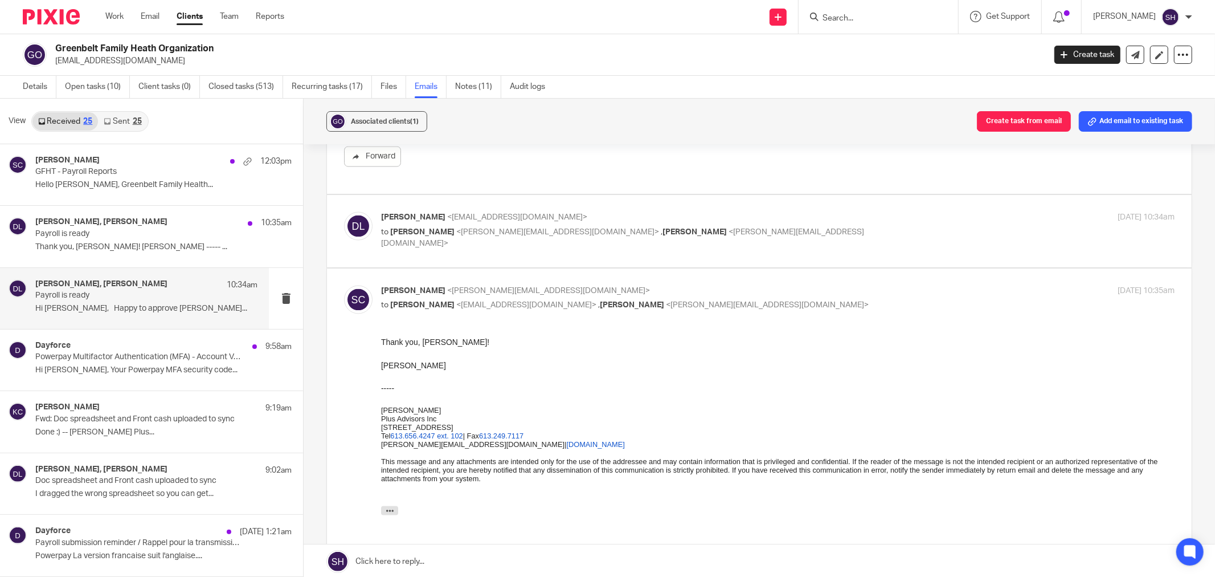
scroll to position [1773, 0]
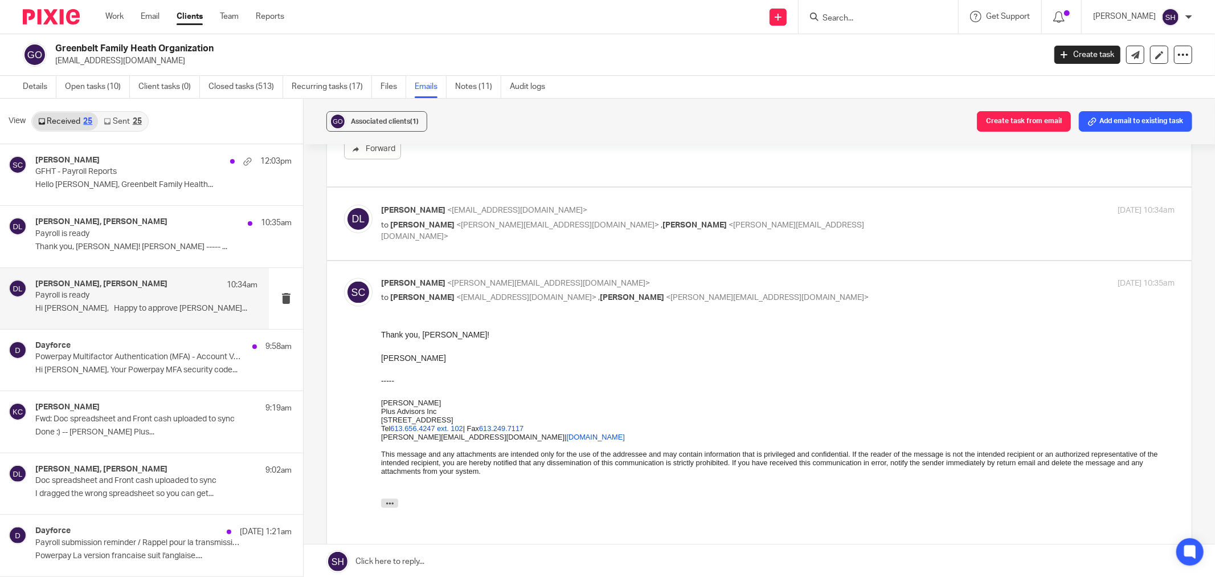
click at [772, 228] on p "to Svetlana Chupina <svetlana@plusassociates.ca> , Katryna Coltess <katryna@plu…" at bounding box center [645, 230] width 529 height 23
checkbox input "true"
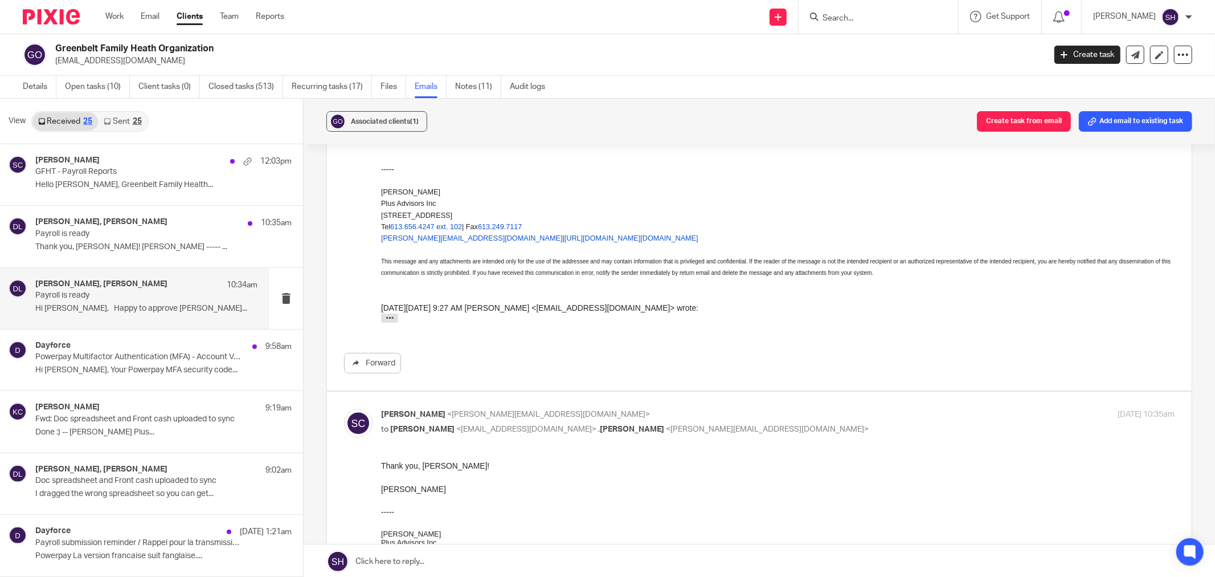
scroll to position [2342, 0]
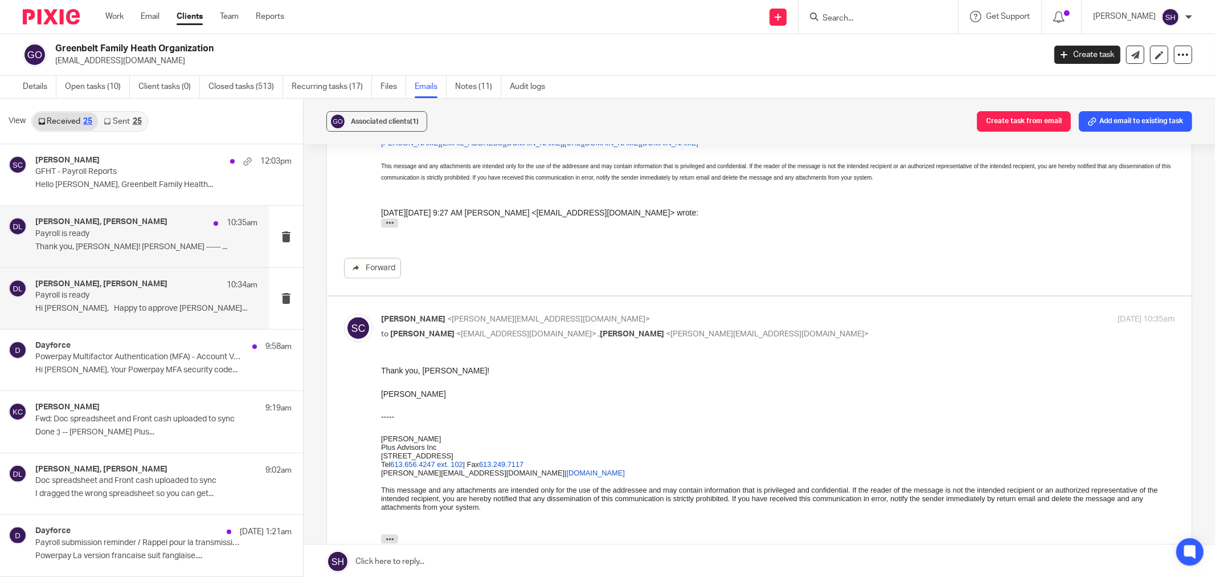
click at [183, 236] on p "Payroll is ready" at bounding box center [124, 234] width 178 height 10
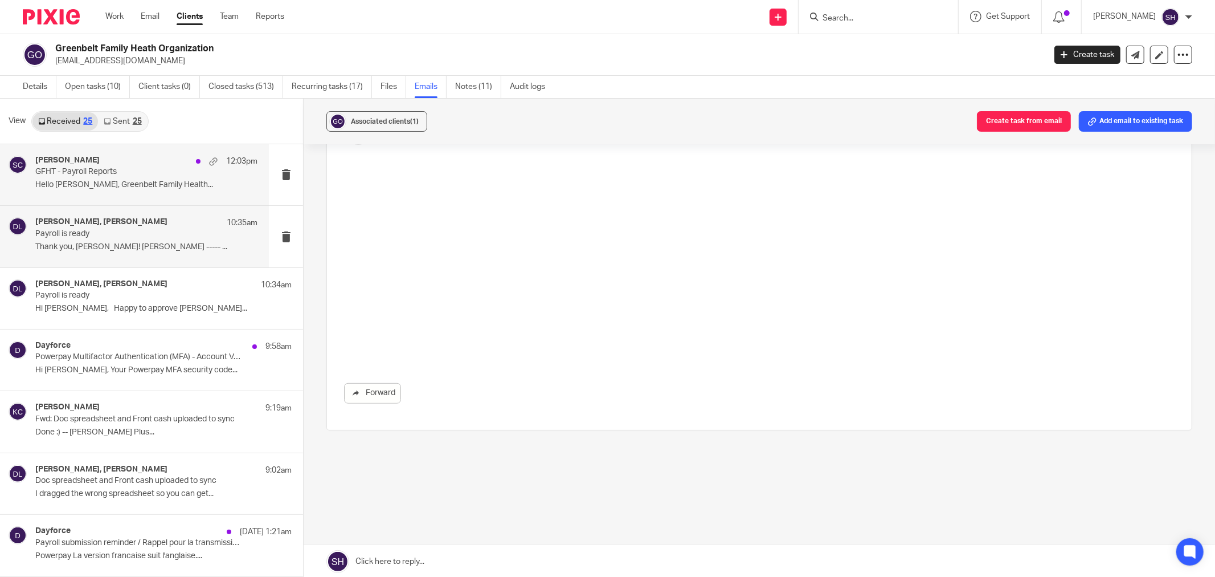
click at [181, 176] on p "GFHT - Payroll Reports" at bounding box center [124, 172] width 178 height 10
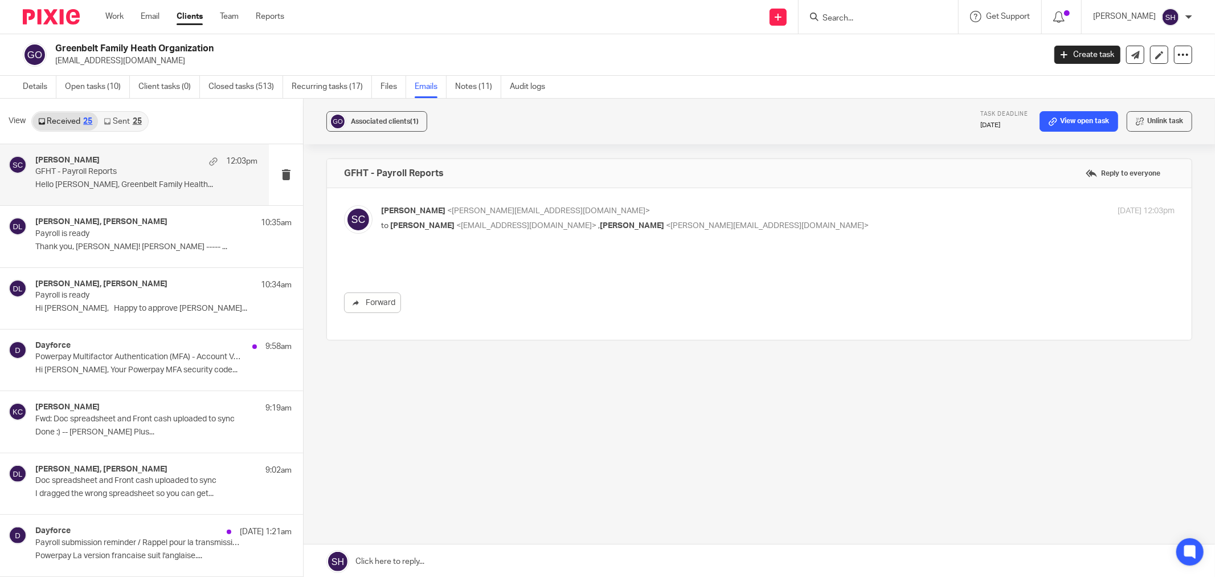
scroll to position [0, 0]
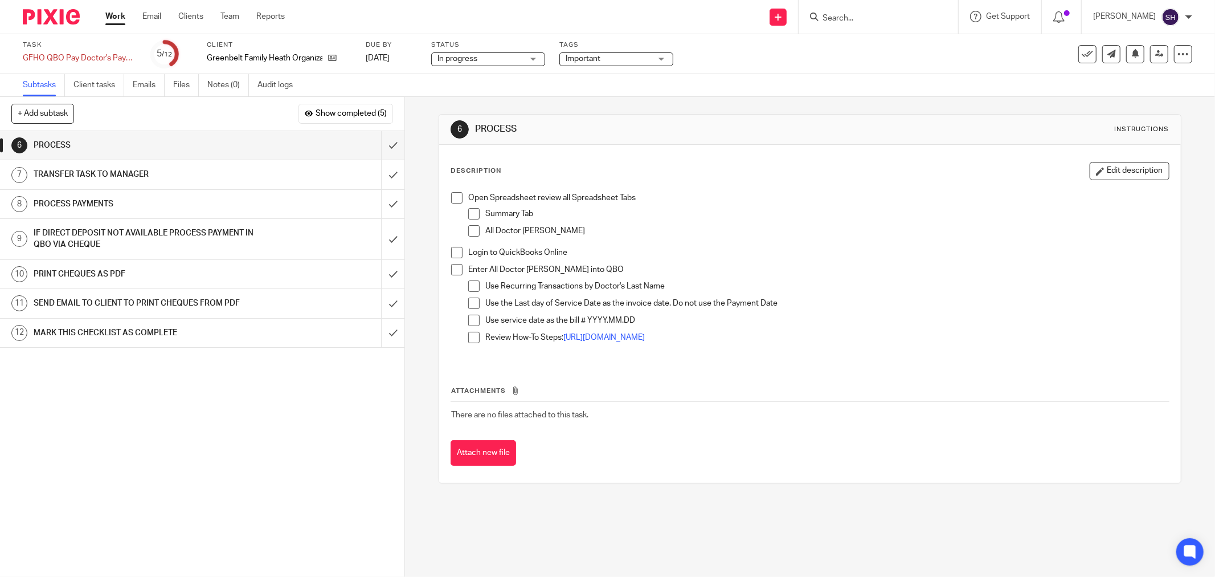
click at [448, 201] on div "Open Spreadsheet review all Spreadsheet Tabs Summary Tab All Doctor [PERSON_NAM…" at bounding box center [810, 274] width 729 height 176
click at [452, 202] on span at bounding box center [456, 197] width 11 height 11
drag, startPoint x: 471, startPoint y: 215, endPoint x: 471, endPoint y: 234, distance: 18.8
click at [471, 217] on span at bounding box center [473, 213] width 11 height 11
click at [471, 234] on span at bounding box center [473, 230] width 11 height 11
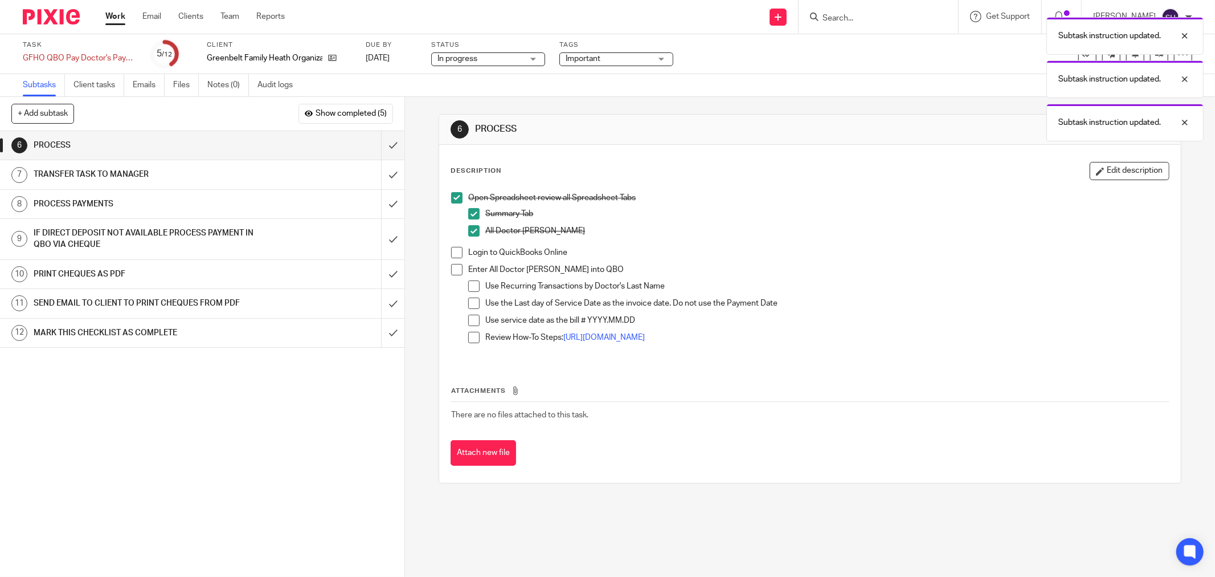
click at [453, 247] on span at bounding box center [456, 252] width 11 height 11
click at [452, 274] on span at bounding box center [456, 269] width 11 height 11
drag, startPoint x: 470, startPoint y: 285, endPoint x: 471, endPoint y: 299, distance: 14.3
click at [470, 285] on span at bounding box center [473, 285] width 11 height 11
click at [471, 300] on span at bounding box center [473, 302] width 11 height 11
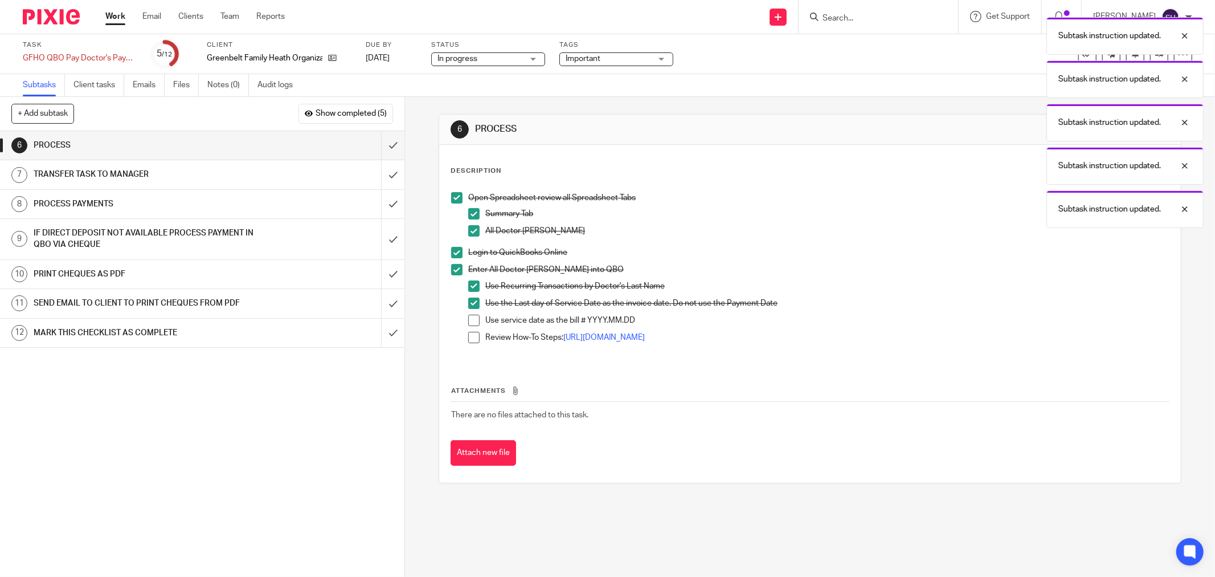
drag, startPoint x: 475, startPoint y: 320, endPoint x: 478, endPoint y: 334, distance: 15.1
click at [475, 320] on span at bounding box center [473, 320] width 11 height 11
click at [470, 338] on span at bounding box center [473, 337] width 11 height 11
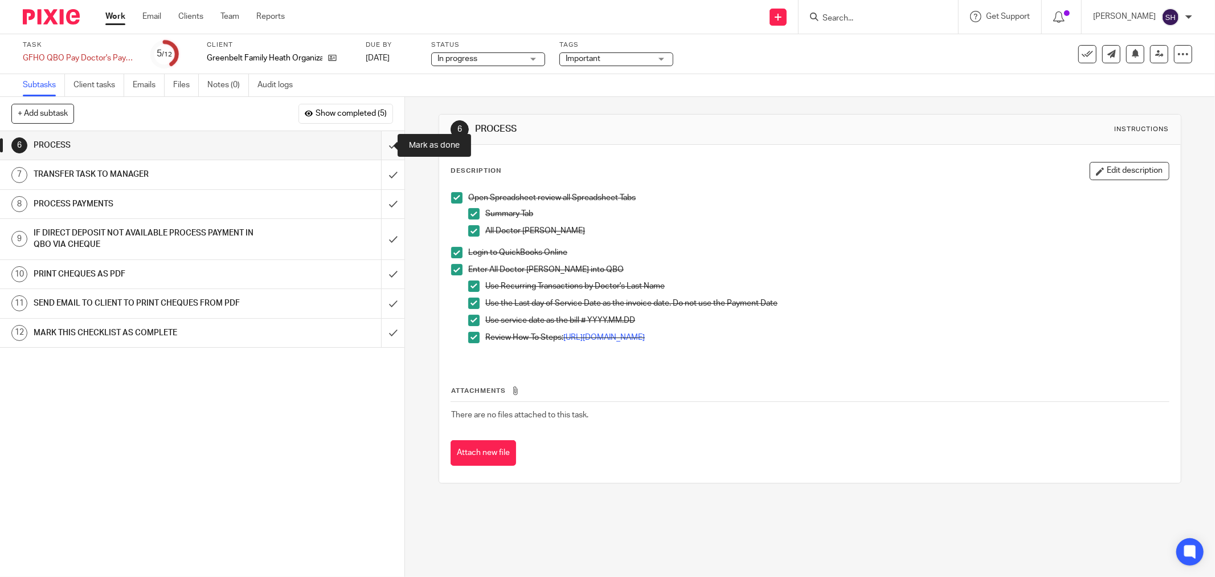
click at [374, 134] on input "submit" at bounding box center [202, 145] width 405 height 28
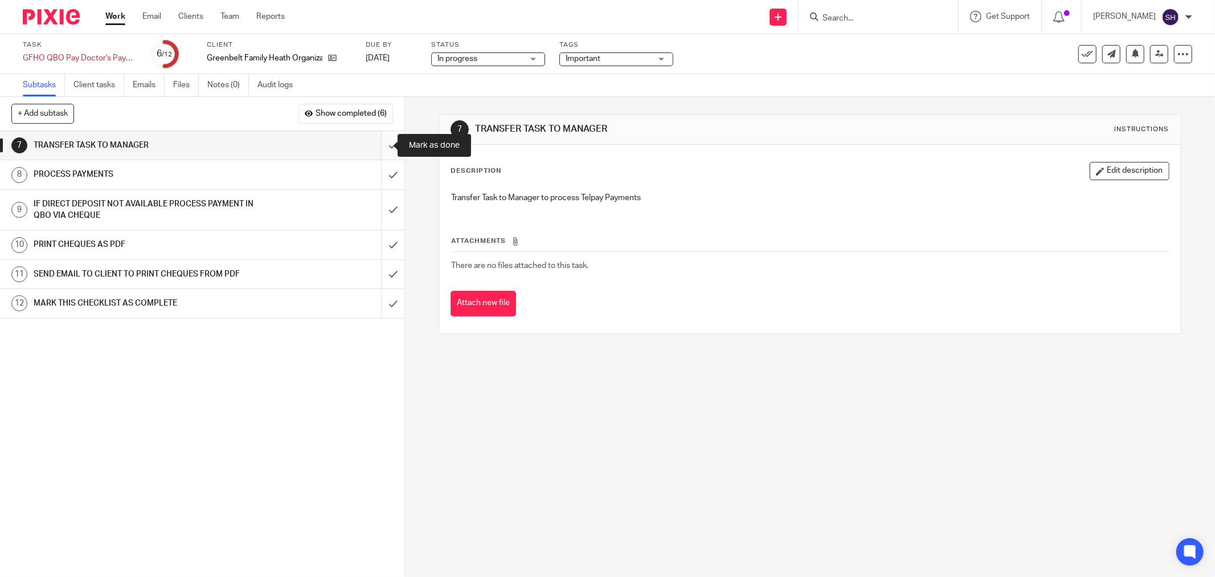
click at [382, 138] on input "submit" at bounding box center [202, 145] width 405 height 28
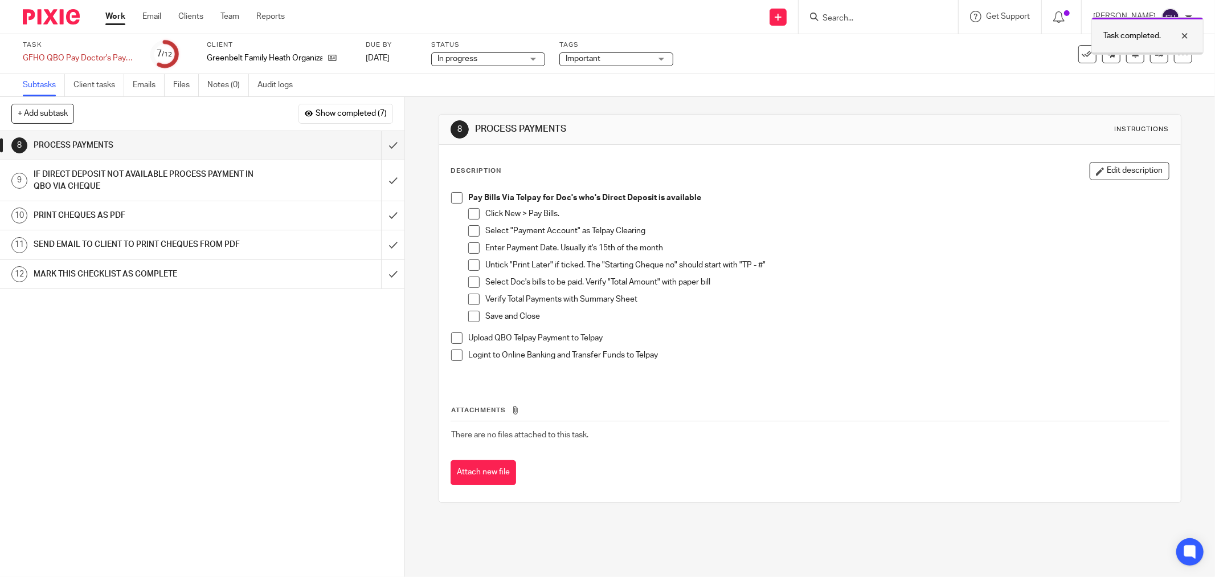
click at [1185, 36] on div at bounding box center [1176, 36] width 31 height 14
click at [1156, 55] on icon at bounding box center [1160, 54] width 9 height 9
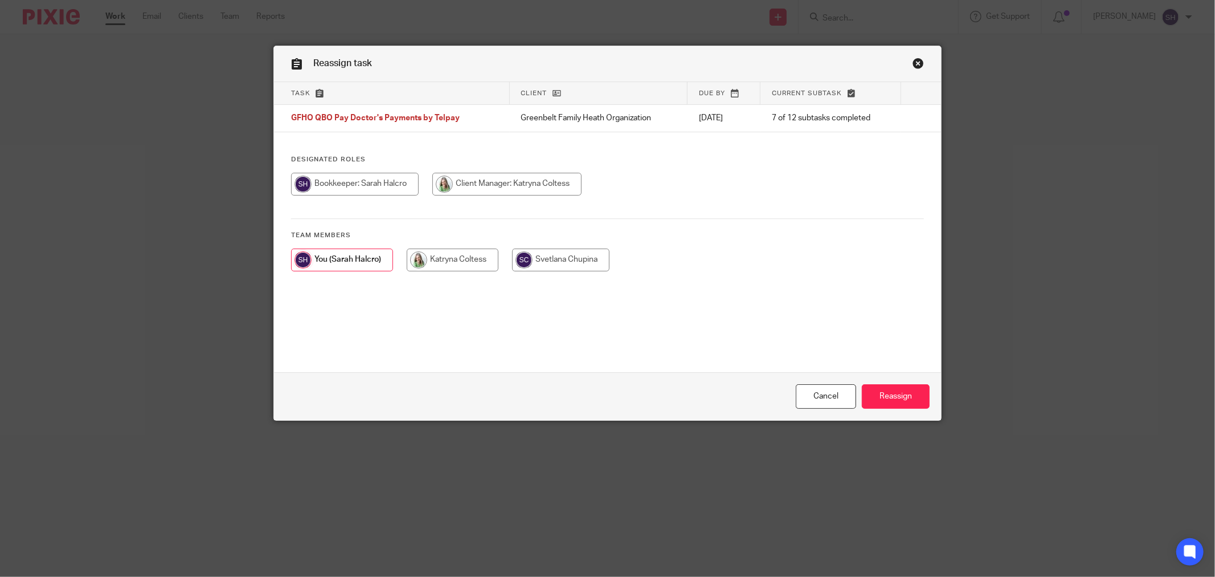
click at [445, 277] on div at bounding box center [607, 265] width 633 height 34
click at [451, 261] on input "radio" at bounding box center [453, 259] width 92 height 23
radio input "true"
click at [889, 392] on input "Reassign" at bounding box center [896, 396] width 68 height 25
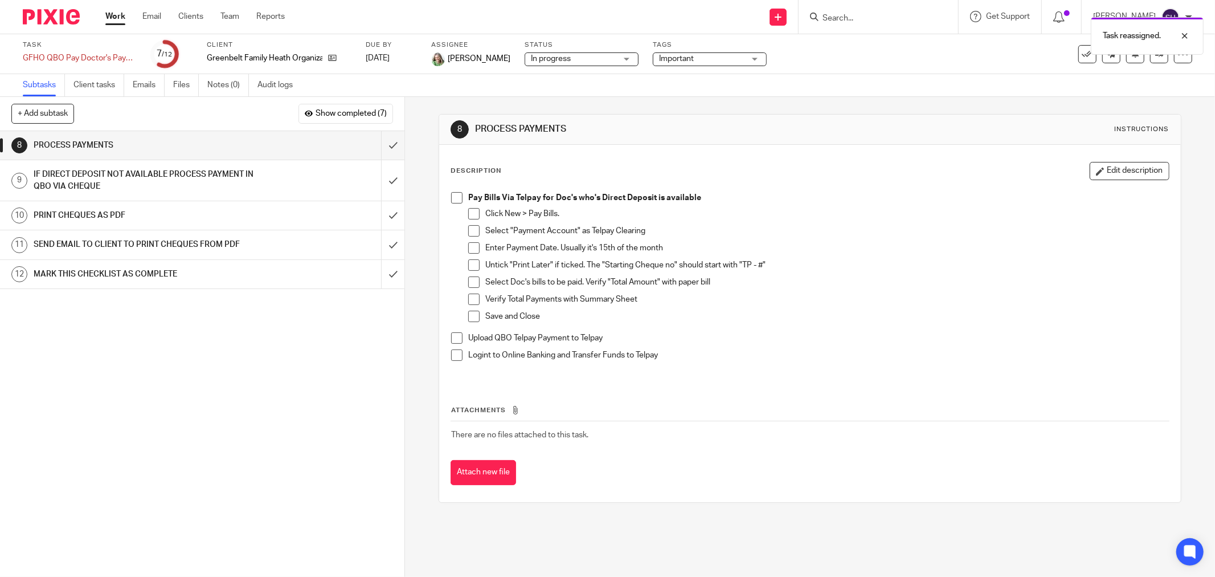
click at [1085, 15] on div "Task reassigned." at bounding box center [906, 32] width 597 height 43
click at [1081, 19] on div "Task reassigned." at bounding box center [906, 32] width 597 height 43
click at [1182, 32] on div at bounding box center [1176, 36] width 31 height 14
click at [1065, 17] on icon at bounding box center [1059, 16] width 11 height 11
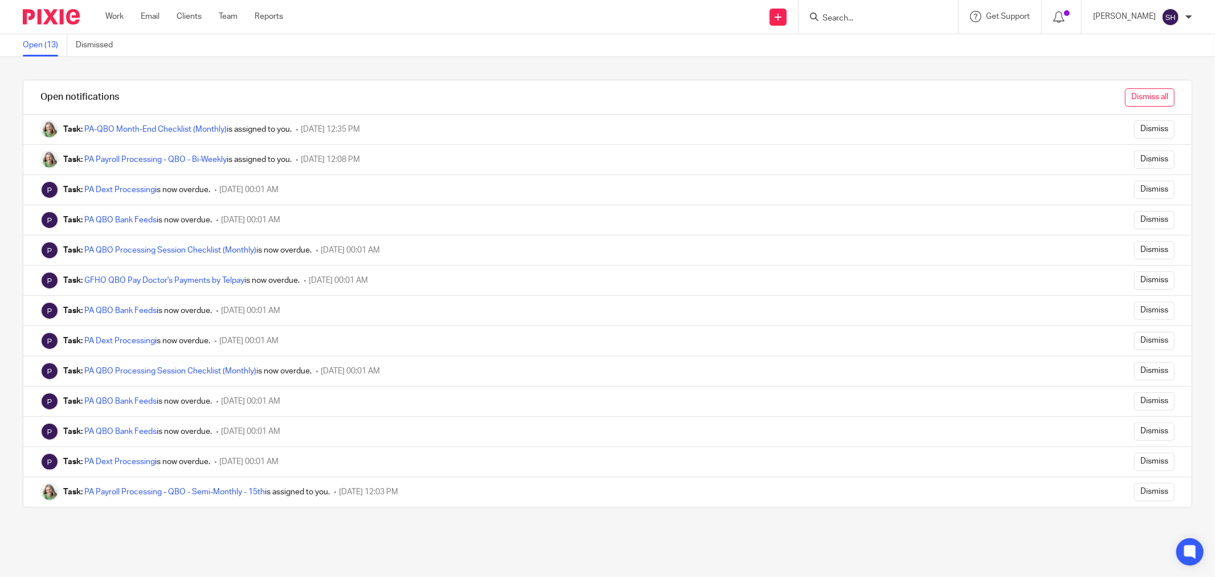
click at [1132, 101] on input "Dismiss all" at bounding box center [1150, 97] width 50 height 18
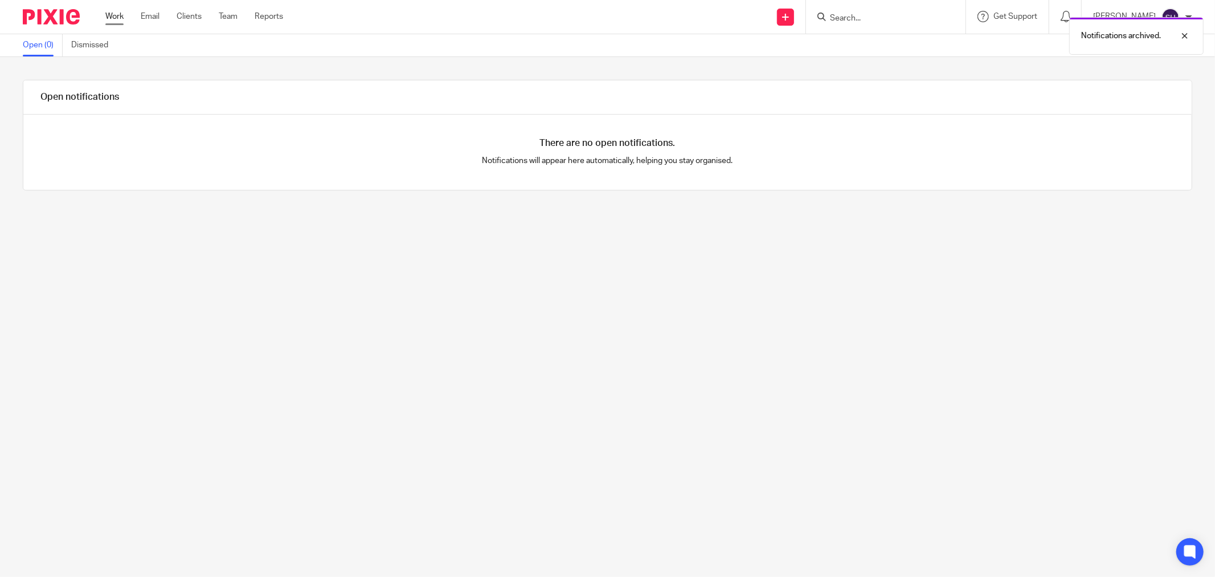
click at [111, 12] on link "Work" at bounding box center [114, 16] width 18 height 11
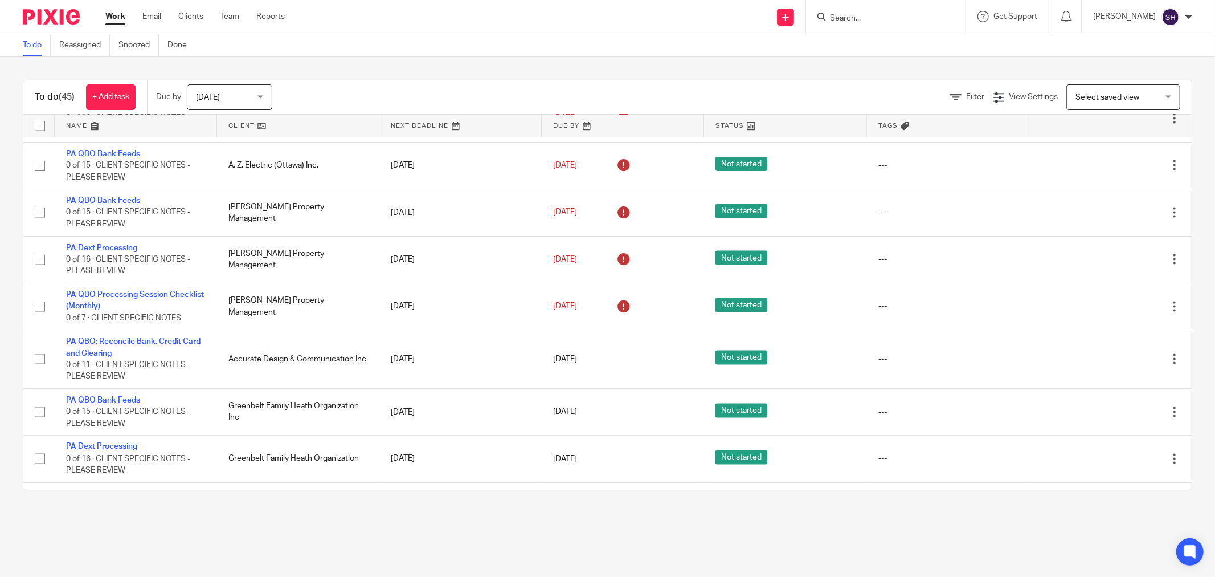
scroll to position [2023, 0]
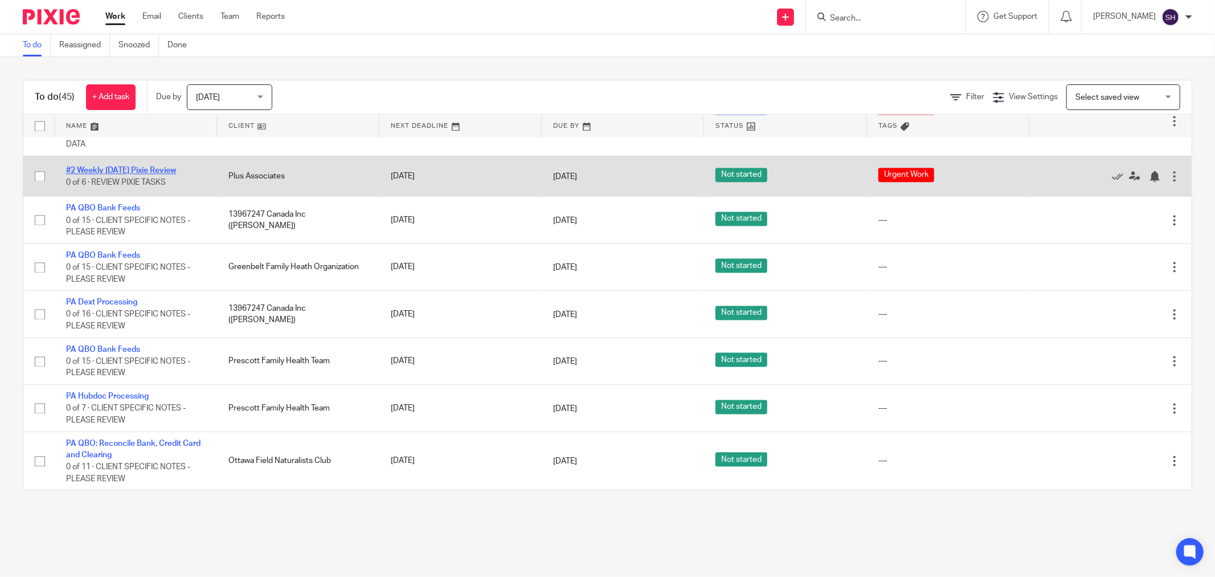
click at [134, 166] on link "#2 Weekly [DATE] Pixie Review" at bounding box center [121, 170] width 110 height 8
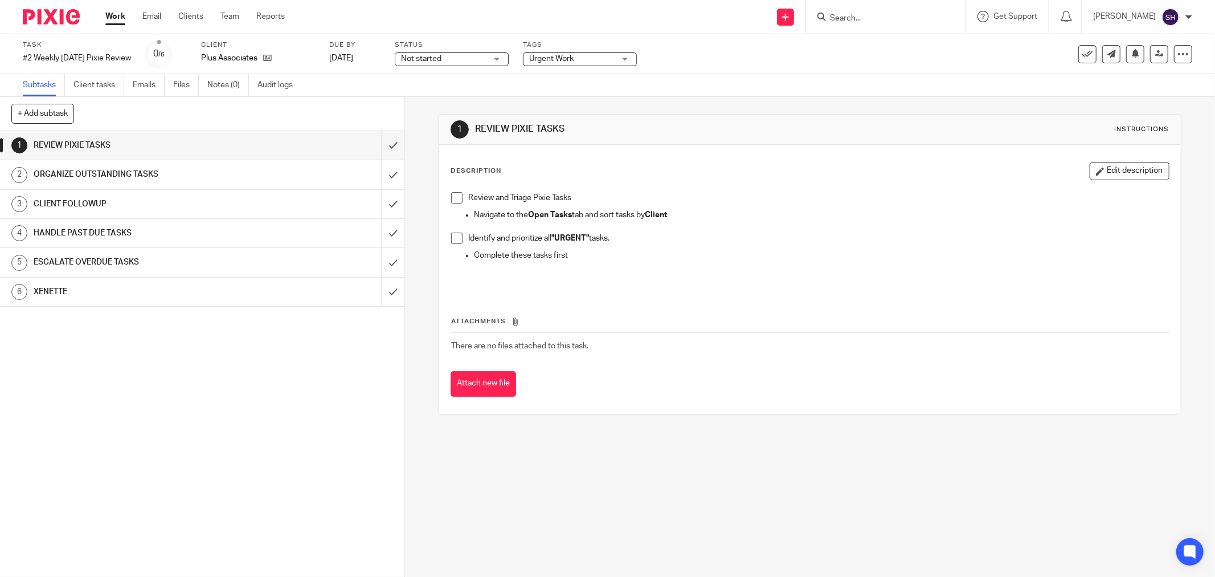
click at [451, 196] on span at bounding box center [456, 197] width 11 height 11
drag, startPoint x: 453, startPoint y: 239, endPoint x: 439, endPoint y: 226, distance: 19.3
click at [452, 238] on span at bounding box center [456, 237] width 11 height 11
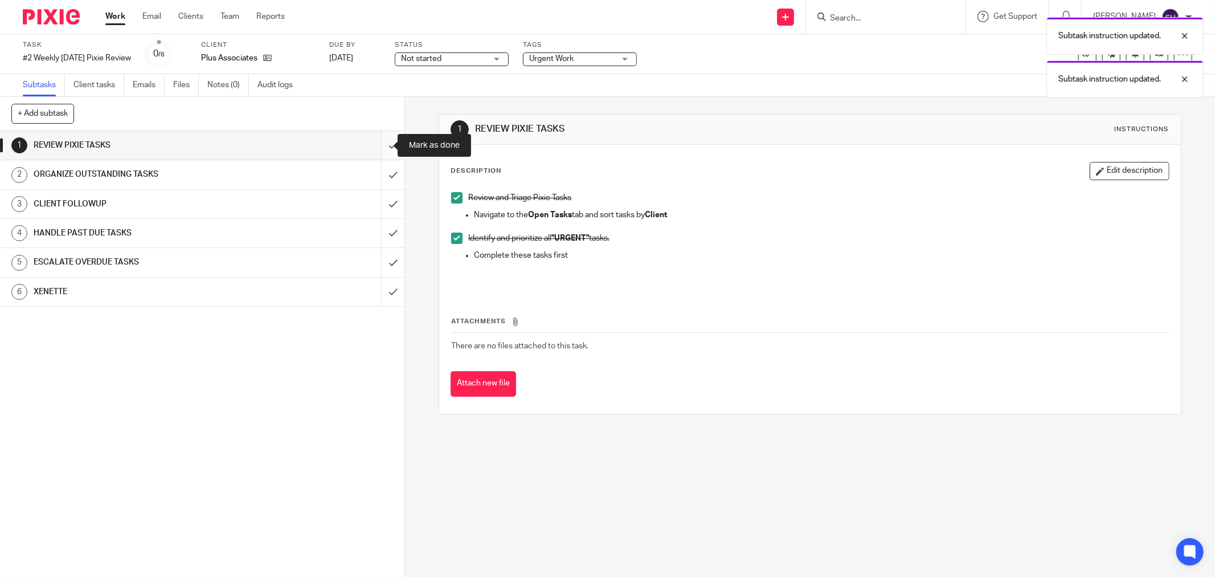
click at [379, 145] on input "submit" at bounding box center [202, 145] width 405 height 28
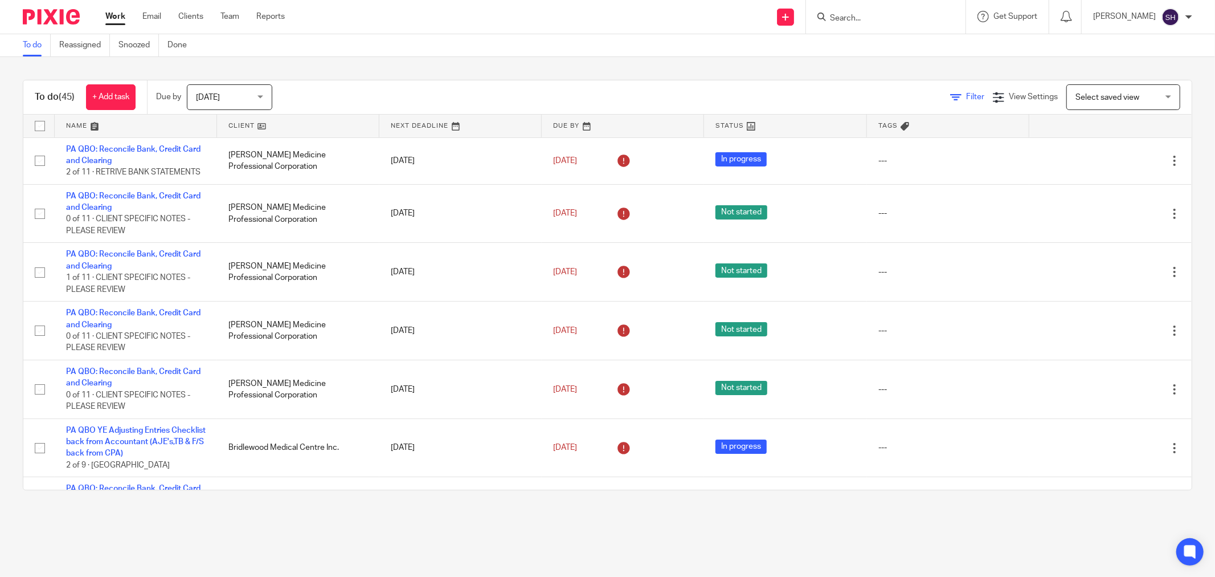
click at [966, 97] on span "Filter" at bounding box center [975, 97] width 18 height 8
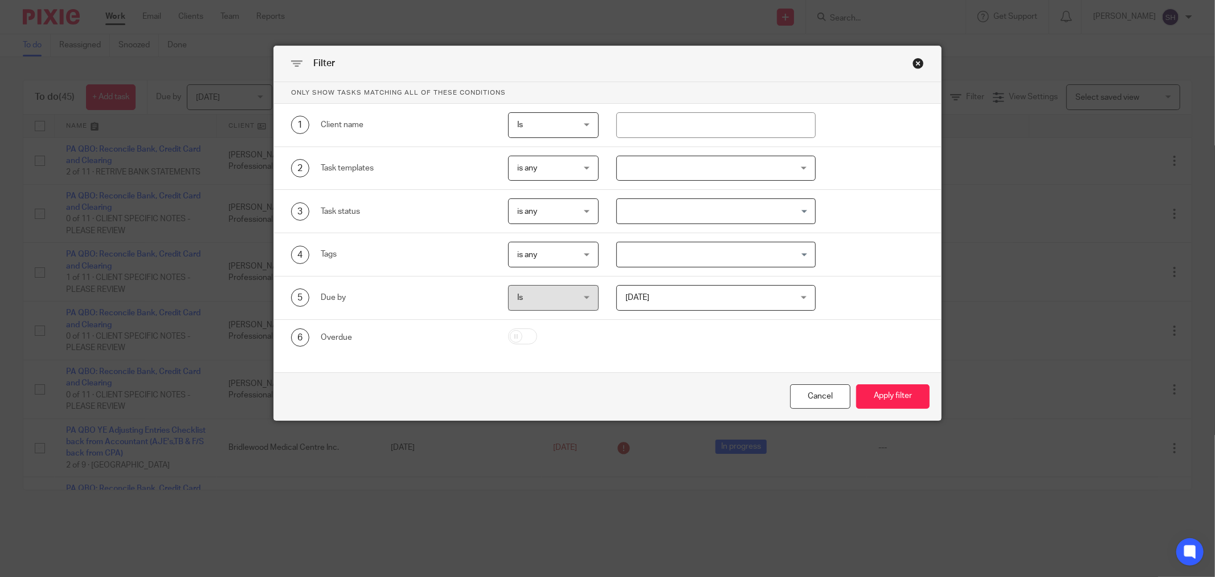
click at [660, 253] on input "Search for option" at bounding box center [713, 254] width 191 height 20
click at [667, 282] on li "Urgent Work" at bounding box center [716, 278] width 198 height 17
click at [678, 256] on icon "Deselect Urgent Work" at bounding box center [681, 255] width 6 height 6
click at [674, 256] on input "Search for option" at bounding box center [713, 254] width 191 height 20
click at [682, 280] on li "Urgent Work" at bounding box center [716, 278] width 198 height 17
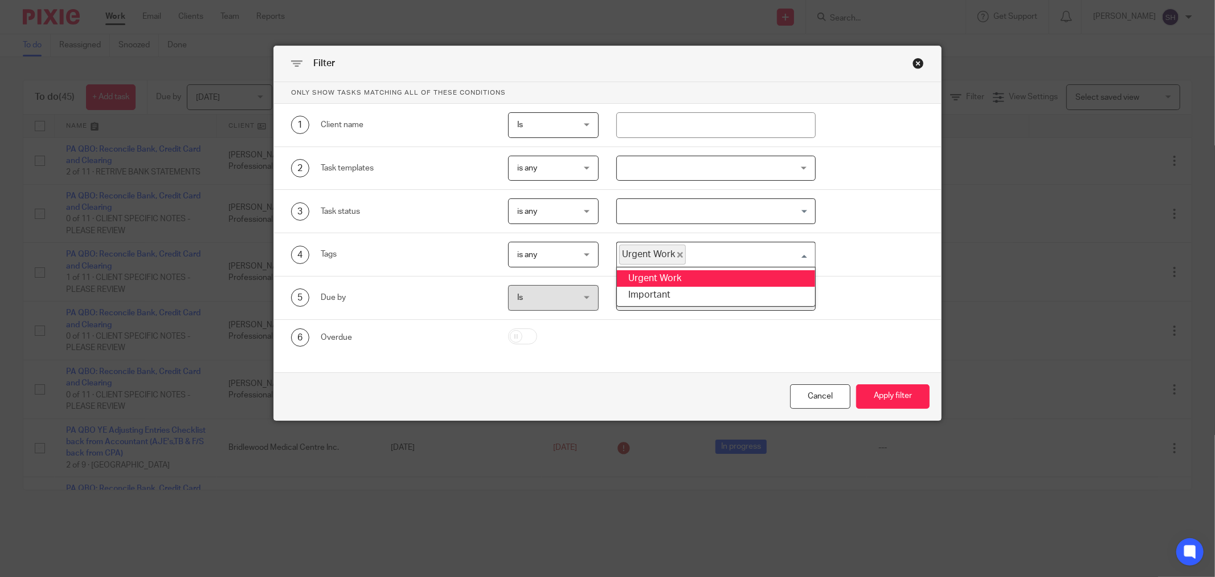
click at [728, 255] on input "Search for option" at bounding box center [748, 254] width 122 height 20
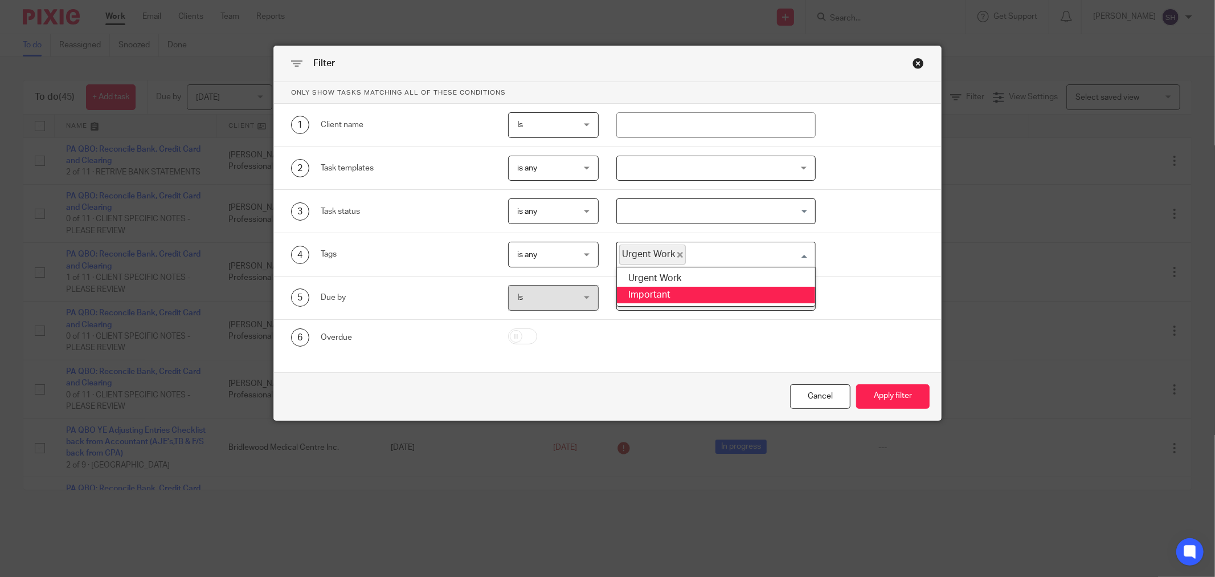
drag, startPoint x: 712, startPoint y: 288, endPoint x: 758, endPoint y: 315, distance: 52.9
click at [711, 288] on li "Important" at bounding box center [716, 295] width 198 height 17
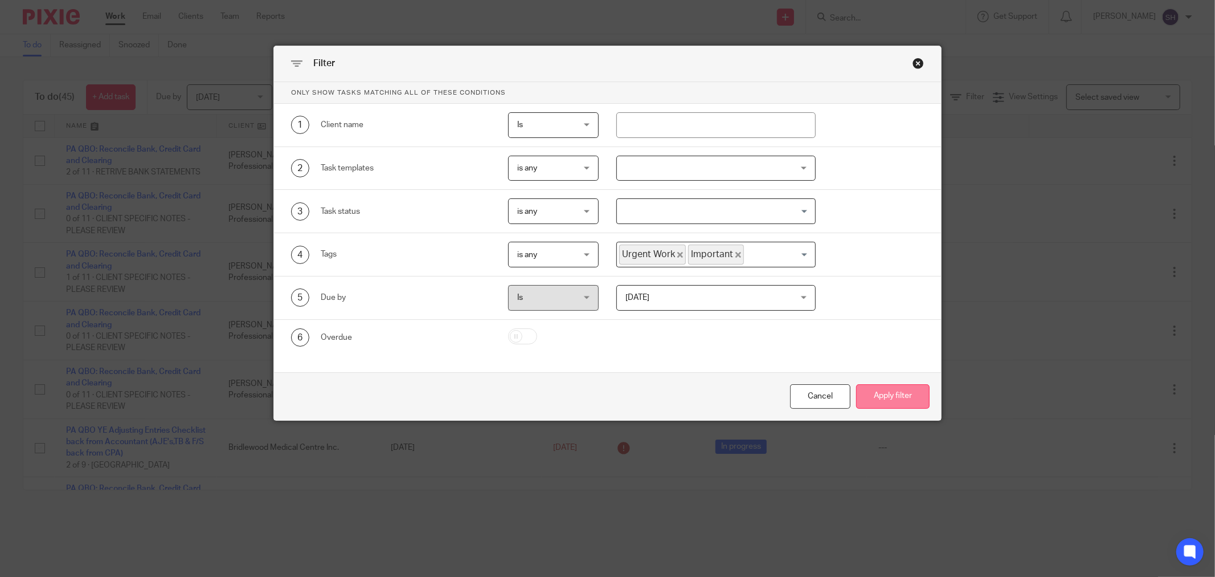
click at [868, 395] on button "Apply filter" at bounding box center [893, 396] width 74 height 25
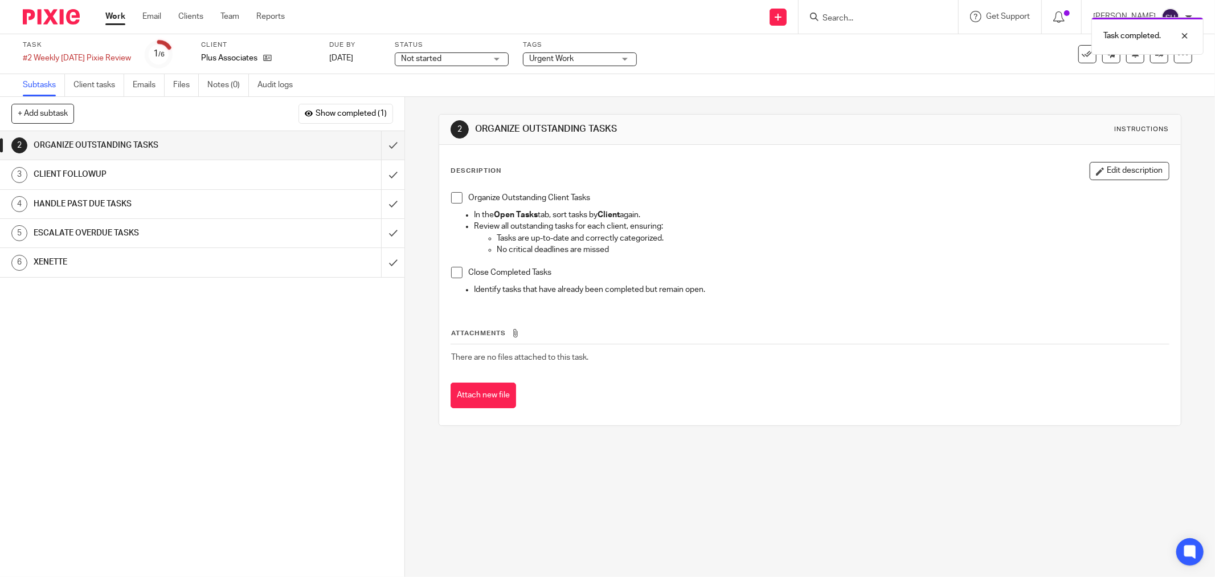
click at [453, 194] on span at bounding box center [456, 197] width 11 height 11
click at [451, 274] on span at bounding box center [456, 272] width 11 height 11
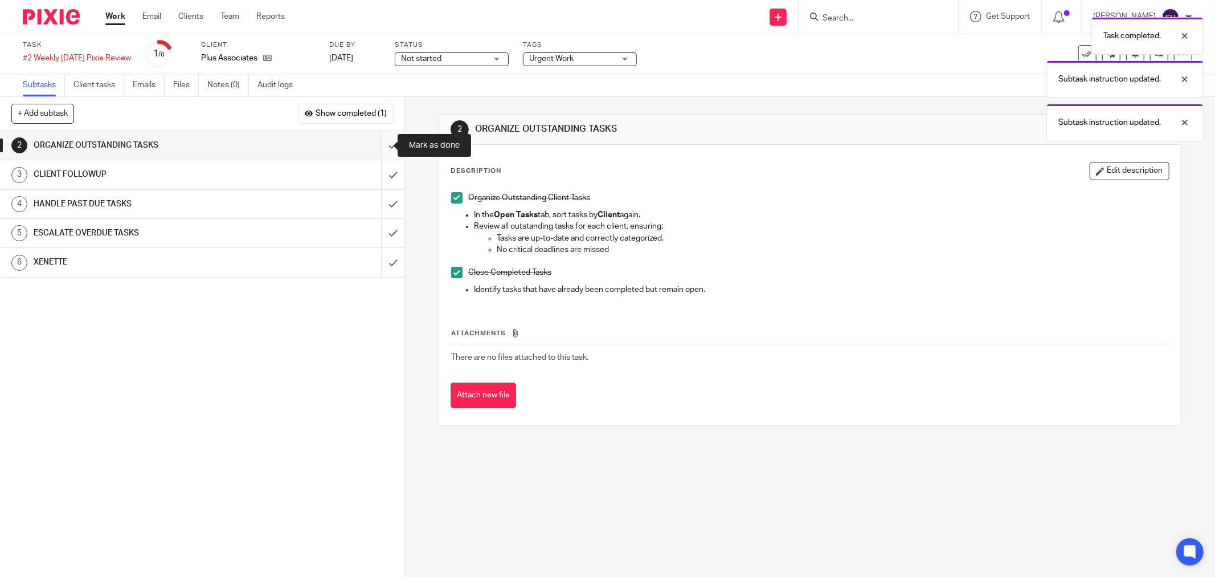
click at [378, 140] on input "submit" at bounding box center [202, 145] width 405 height 28
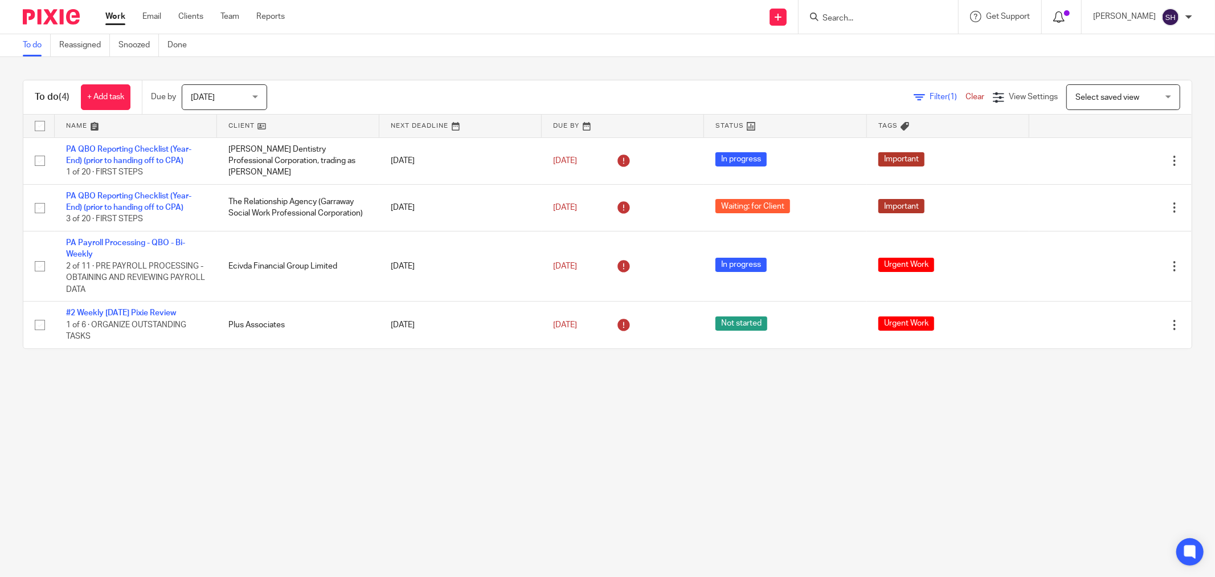
click at [1065, 20] on icon at bounding box center [1059, 16] width 11 height 11
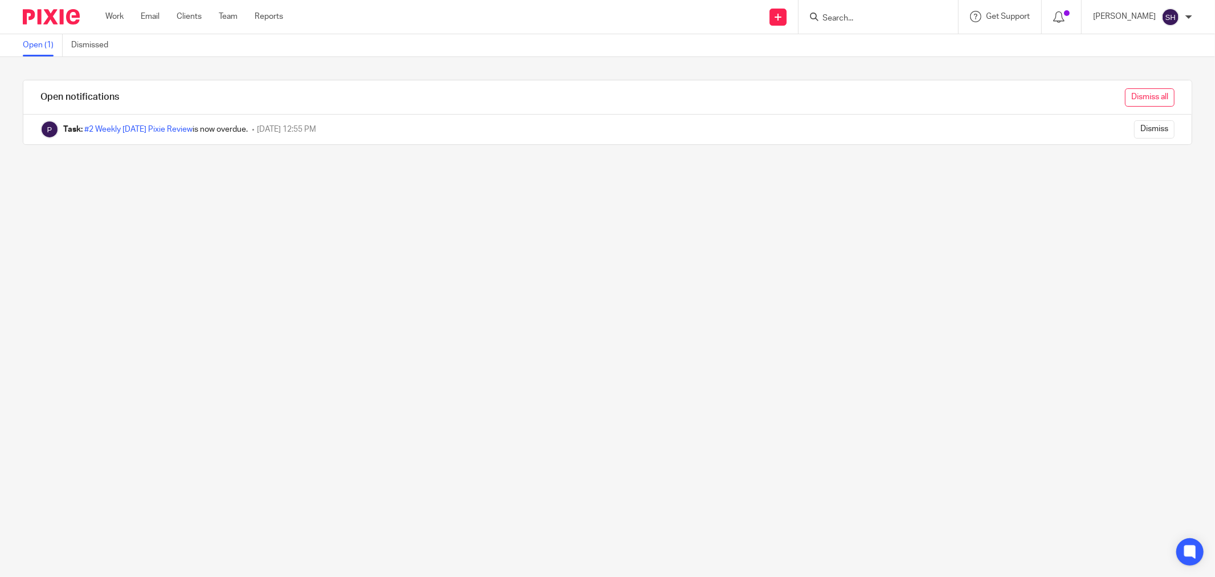
click at [1146, 97] on input "Dismiss all" at bounding box center [1150, 97] width 50 height 18
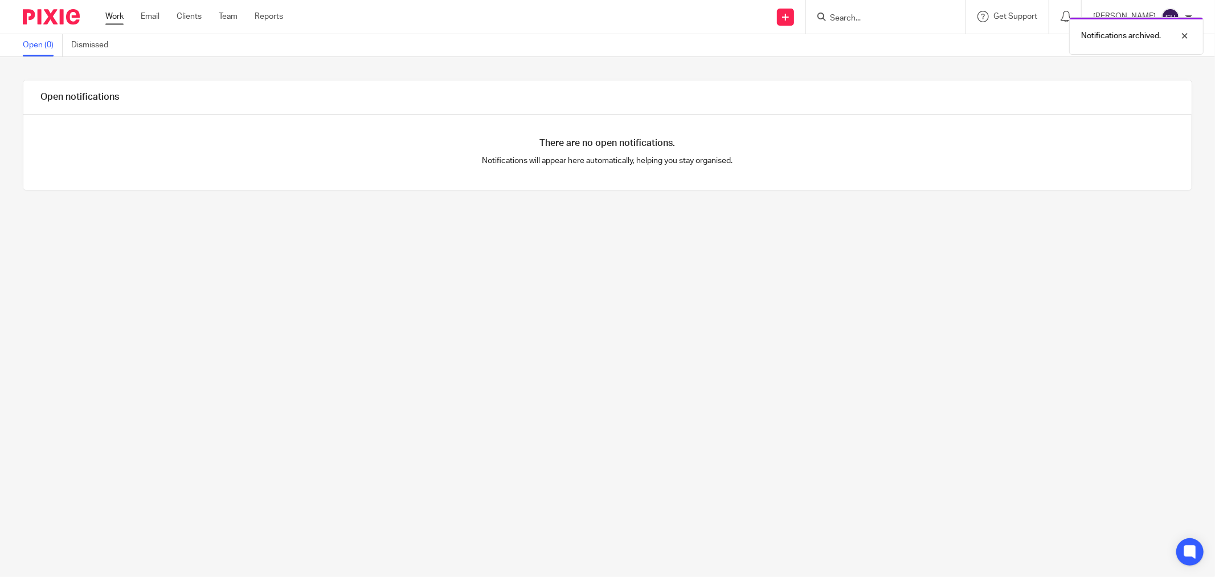
click at [117, 14] on link "Work" at bounding box center [114, 16] width 18 height 11
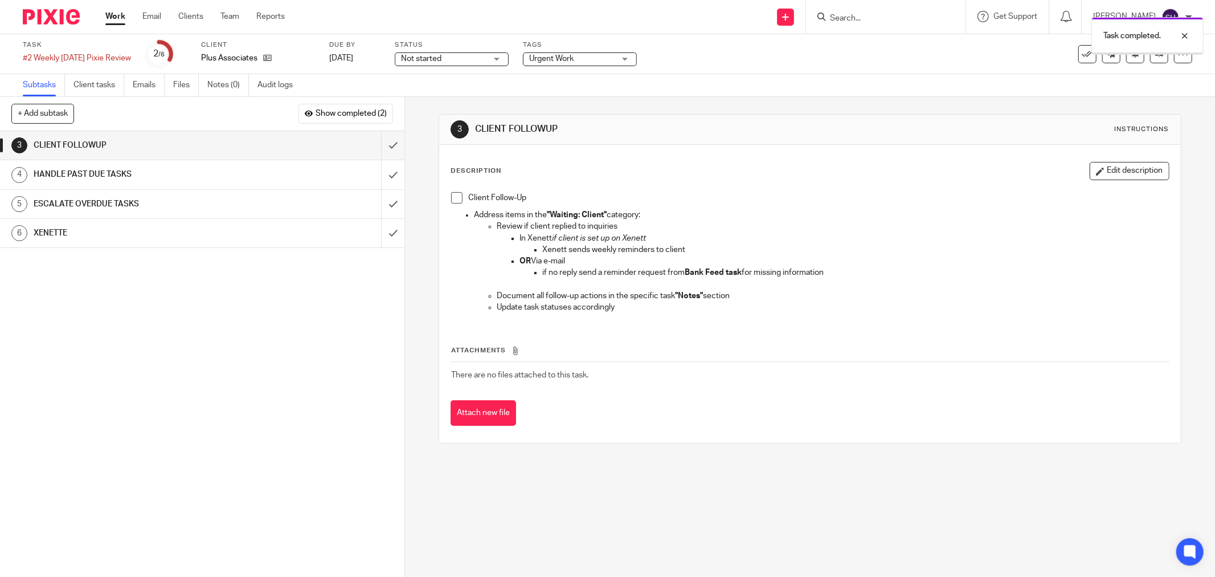
click at [451, 197] on span at bounding box center [456, 197] width 11 height 11
click at [383, 144] on input "submit" at bounding box center [202, 145] width 405 height 28
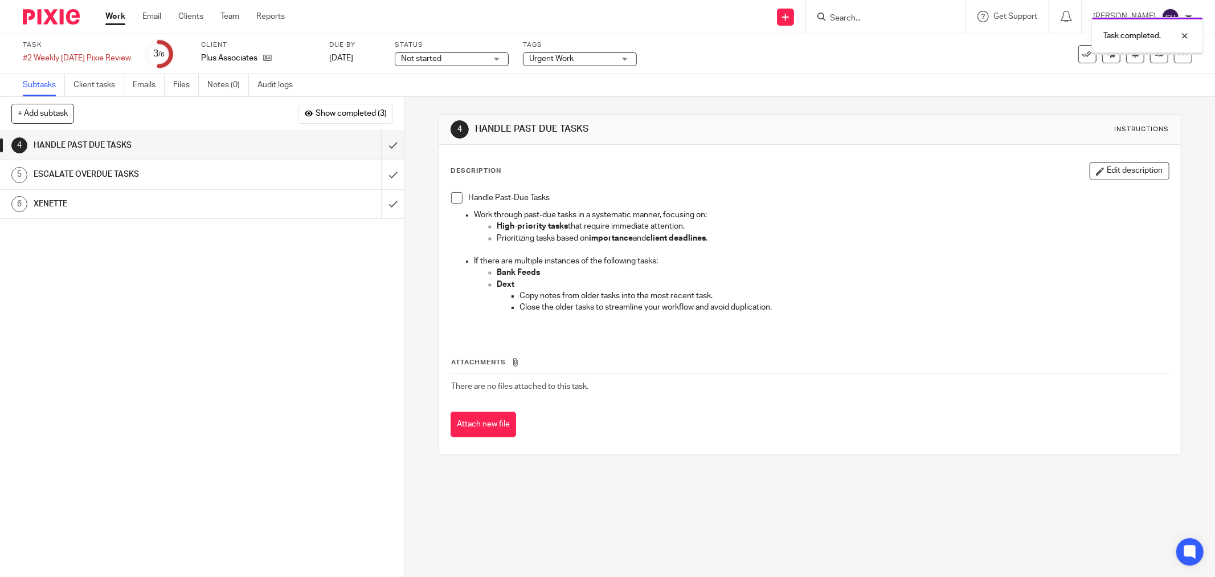
click at [451, 197] on span at bounding box center [456, 197] width 11 height 11
click at [379, 145] on input "submit" at bounding box center [202, 145] width 405 height 28
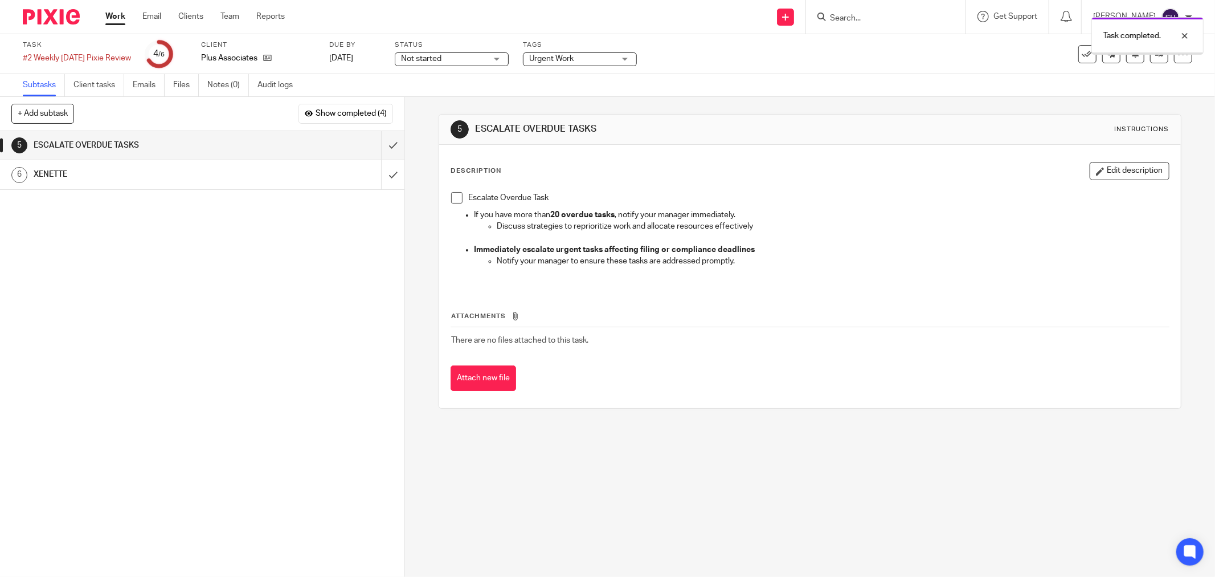
click at [456, 198] on span at bounding box center [456, 197] width 11 height 11
click at [374, 146] on input "submit" at bounding box center [202, 145] width 405 height 28
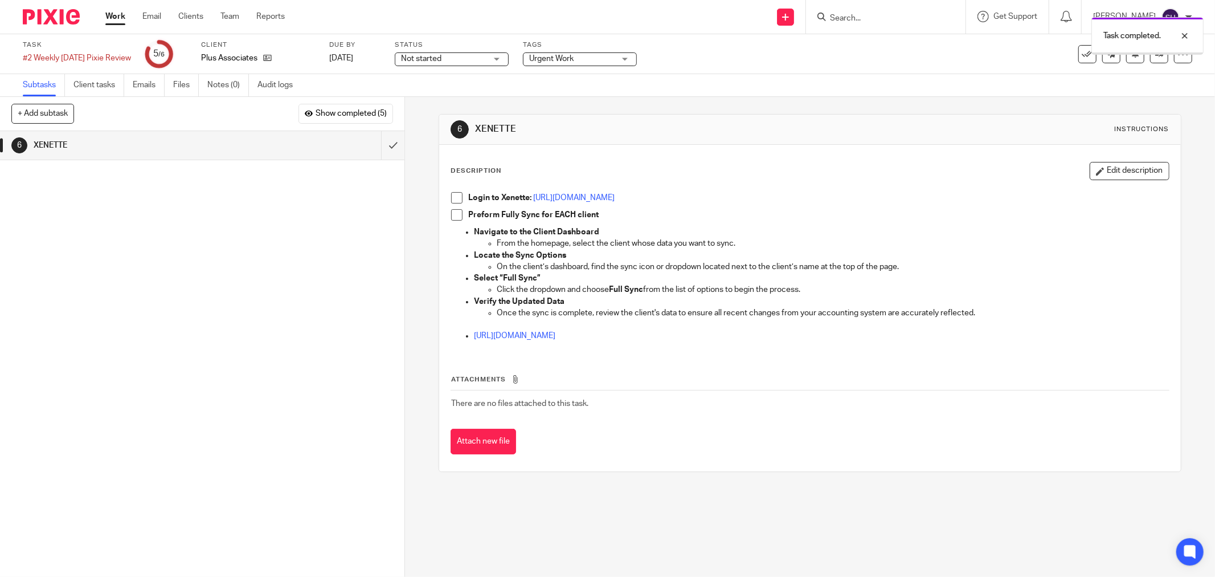
click at [454, 196] on span at bounding box center [456, 197] width 11 height 11
click at [454, 215] on span at bounding box center [456, 214] width 11 height 11
